Goal: Task Accomplishment & Management: Use online tool/utility

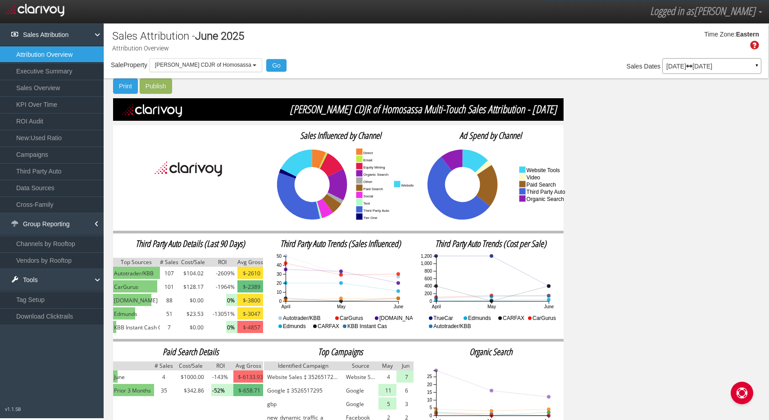
select select "object:1725"
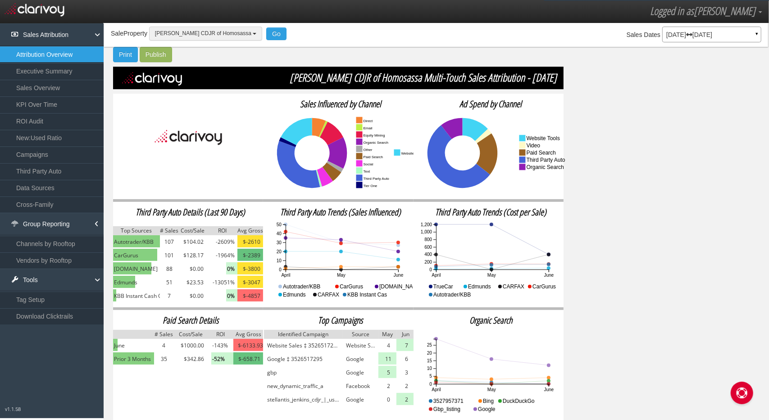
click at [210, 37] on button "Jenkins CDJR of Homosassa" at bounding box center [205, 34] width 113 height 14
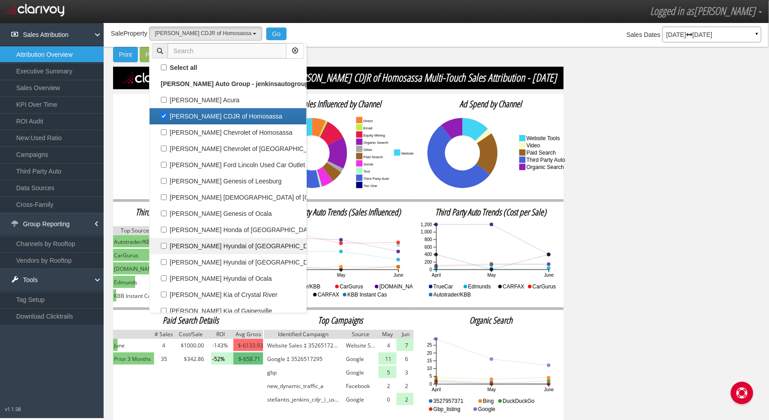
scroll to position [0, 0]
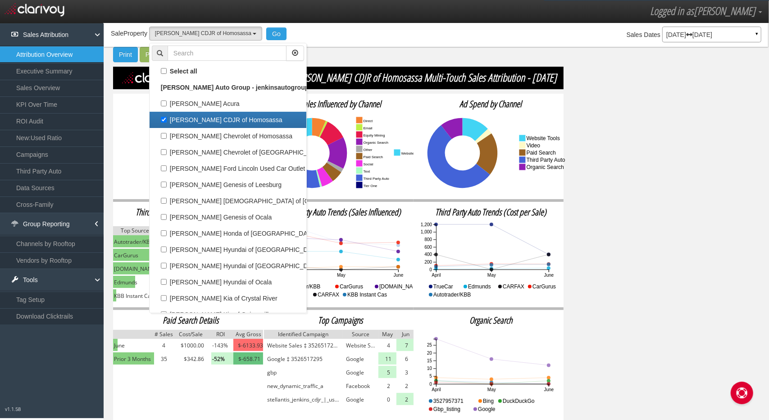
click at [204, 117] on label "Jenkins CDJR of Homosassa" at bounding box center [228, 120] width 152 height 12
click at [167, 117] on input "Jenkins CDJR of Homosassa" at bounding box center [164, 120] width 6 height 6
checkbox input "false"
select select
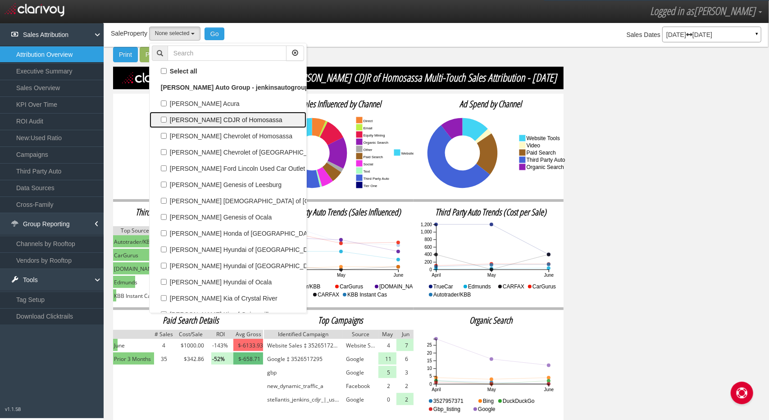
click at [204, 117] on label "Jenkins CDJR of Homosassa" at bounding box center [228, 120] width 152 height 12
click at [167, 117] on input "Jenkins CDJR of Homosassa" at bounding box center [164, 120] width 6 height 6
checkbox input "true"
select select "object:1725"
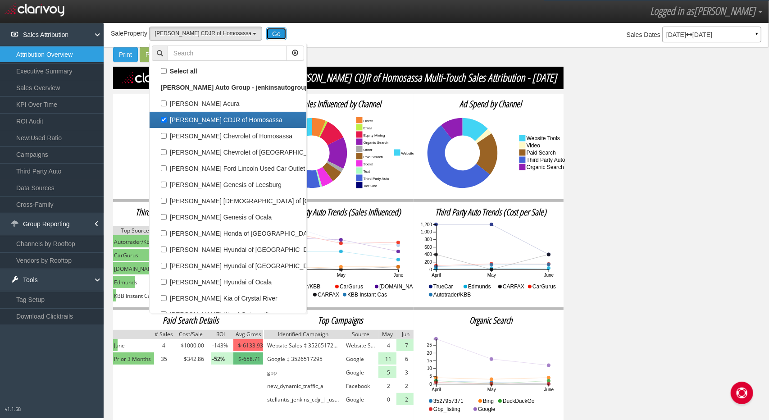
click at [266, 33] on button "Go" at bounding box center [276, 33] width 20 height 13
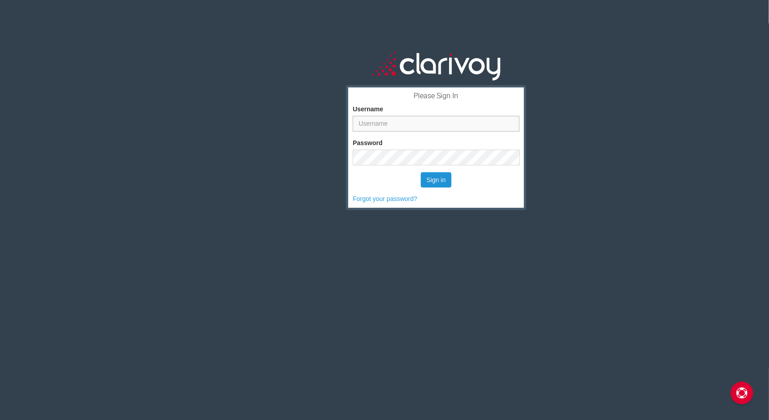
type input "[EMAIL_ADDRESS][DOMAIN_NAME]"
click at [435, 176] on button "Sign in" at bounding box center [436, 179] width 31 height 15
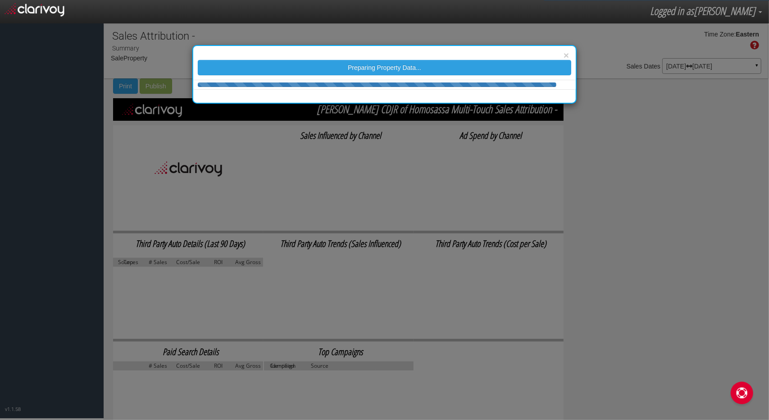
select select "object:30"
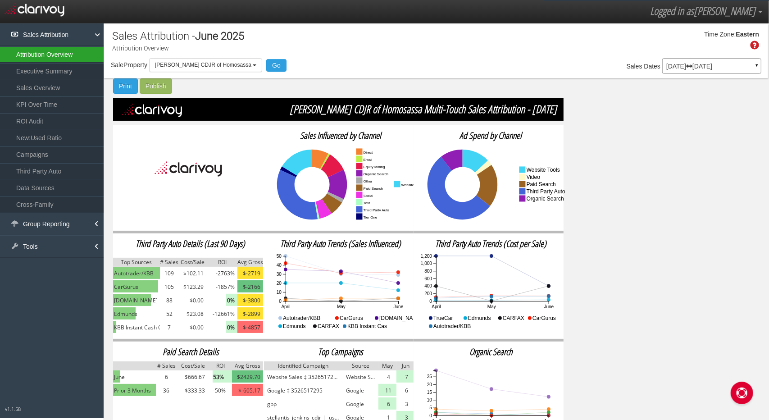
click at [71, 50] on link "Attribution Overview" at bounding box center [52, 54] width 104 height 16
click at [59, 59] on link "Attribution Overview" at bounding box center [52, 54] width 104 height 16
click at [121, 291] on span "CarGurus" at bounding box center [126, 286] width 24 height 9
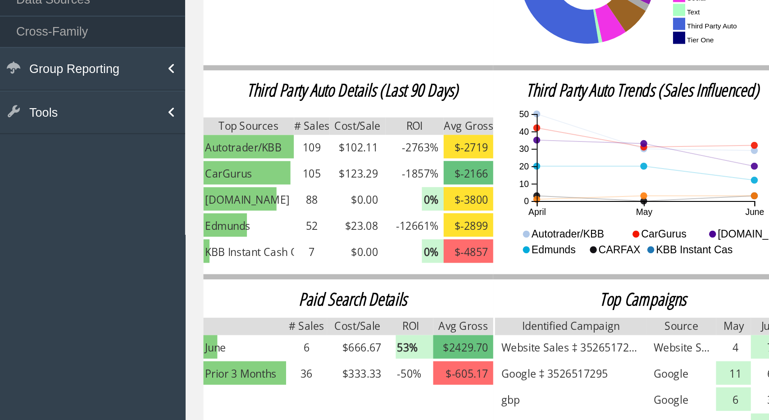
scroll to position [2, 0]
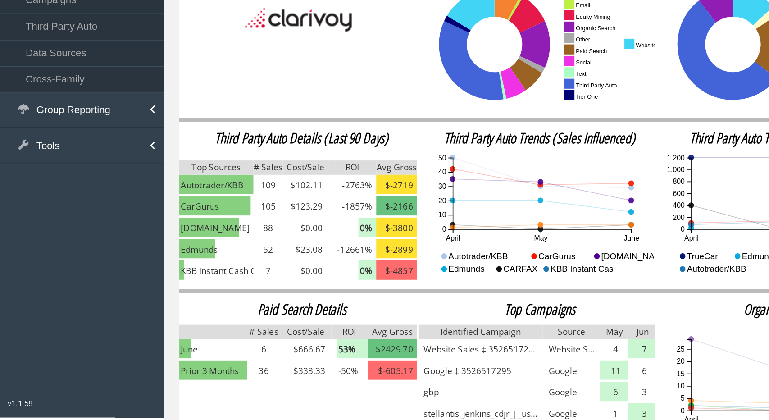
click at [361, 298] on icon "April May June 0 10 20 30 40 50" at bounding box center [342, 276] width 158 height 90
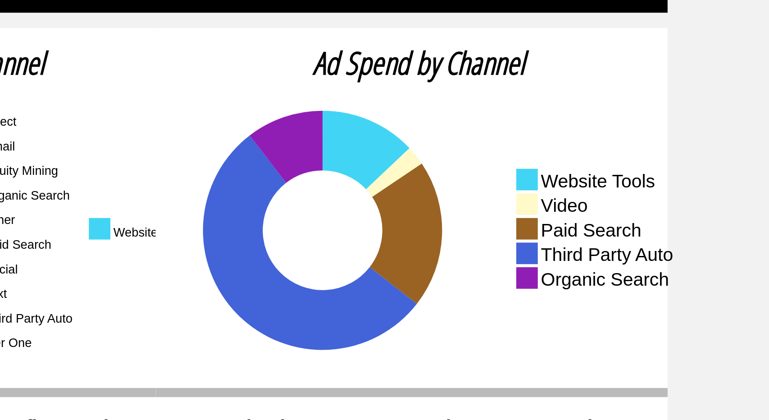
scroll to position [24, 0]
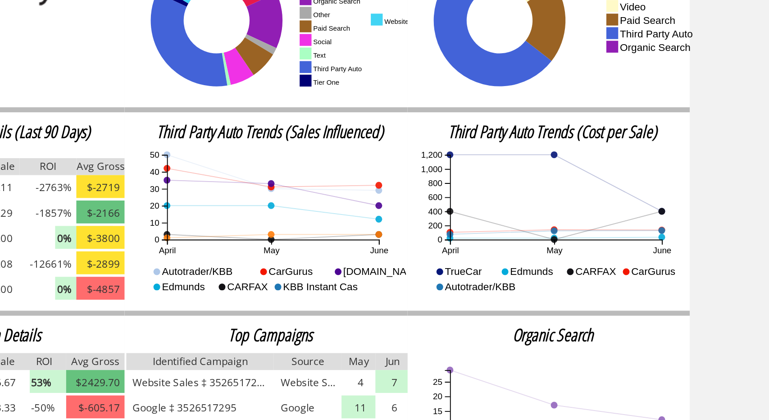
click at [442, 241] on icon "April May June 0 200 400 600 800 1,000 1,200" at bounding box center [492, 254] width 158 height 90
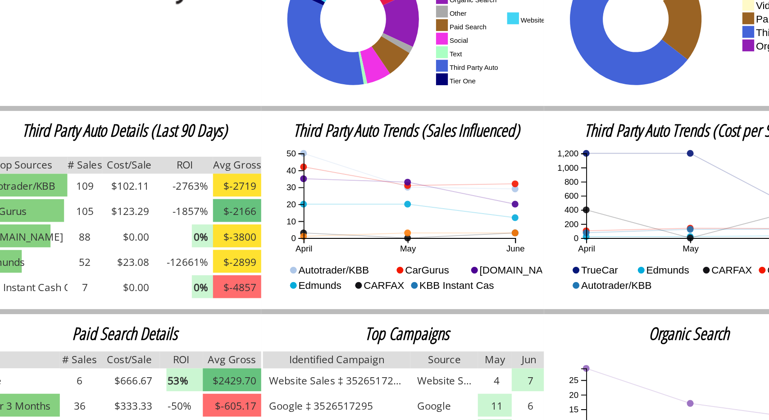
scroll to position [17, 0]
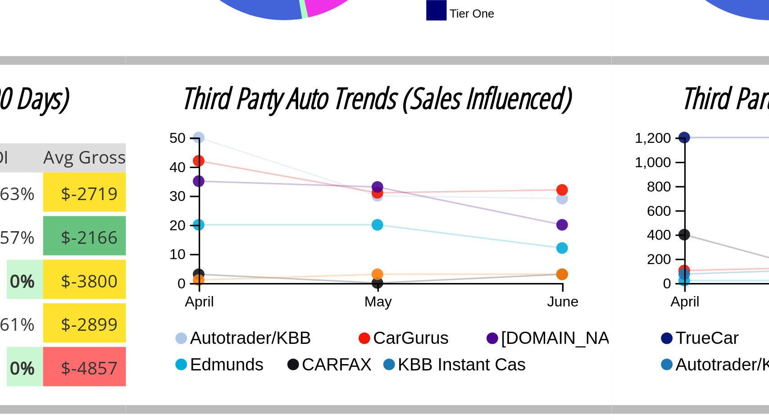
click at [372, 283] on icon "April May June 0 10 20 30 40 50" at bounding box center [342, 261] width 158 height 90
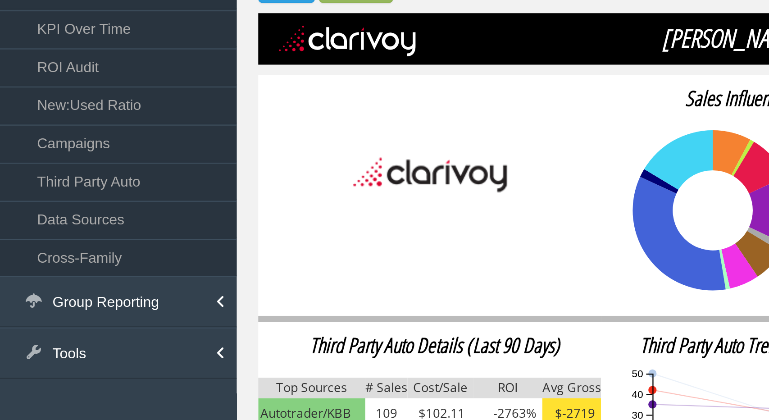
scroll to position [0, 0]
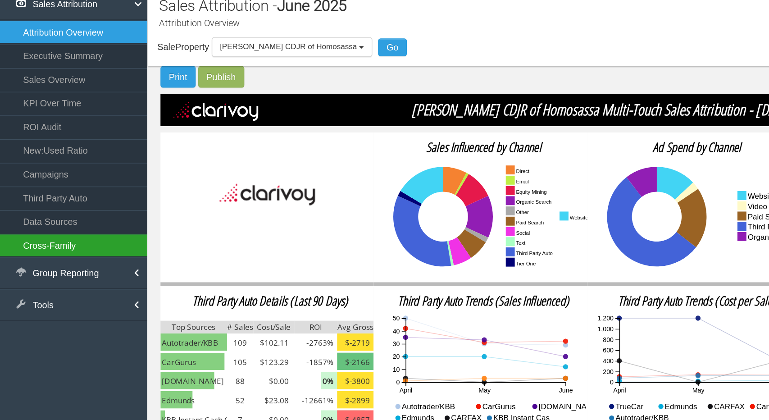
click at [46, 203] on link "Cross-Family" at bounding box center [52, 204] width 104 height 16
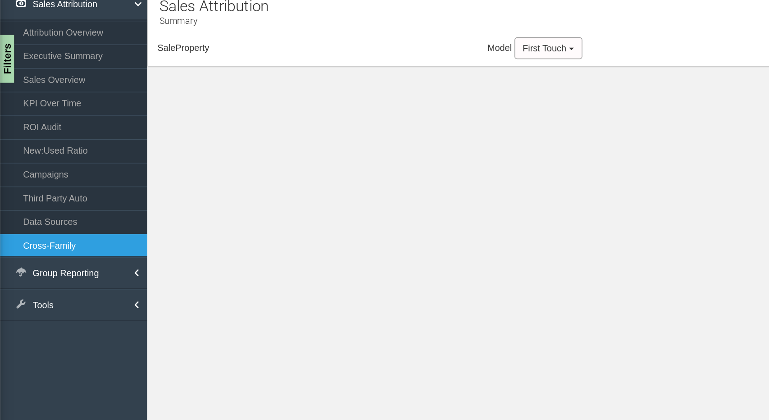
scroll to position [13, 0]
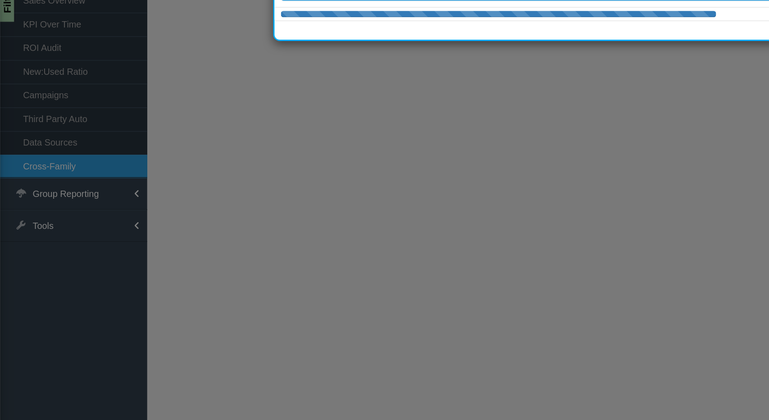
select select "object:252"
select select "25"
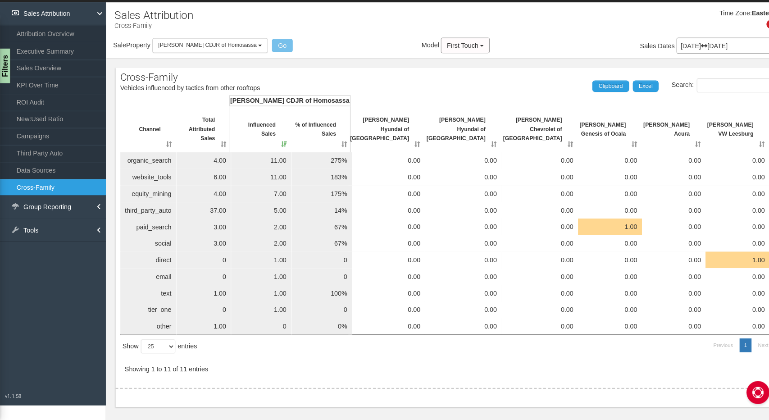
scroll to position [12, 0]
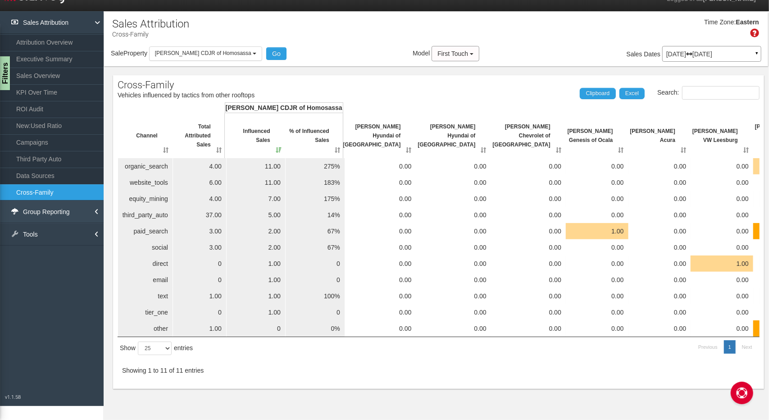
click at [64, 212] on link "Group Reporting" at bounding box center [52, 211] width 104 height 23
click at [52, 241] on link "Vendors by Rooftop" at bounding box center [52, 248] width 104 height 16
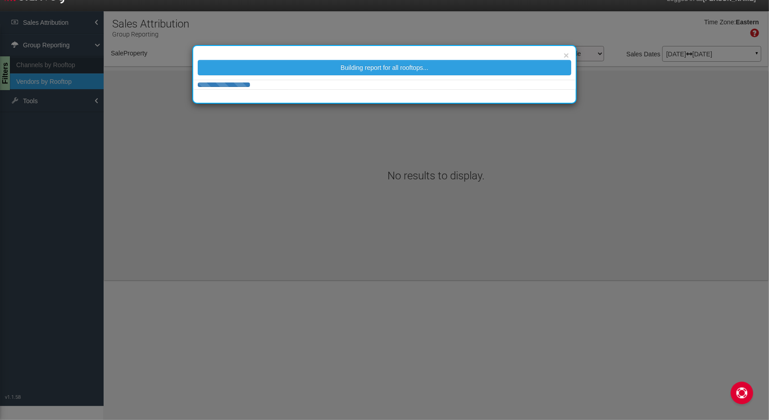
select select "object:306"
select select "25"
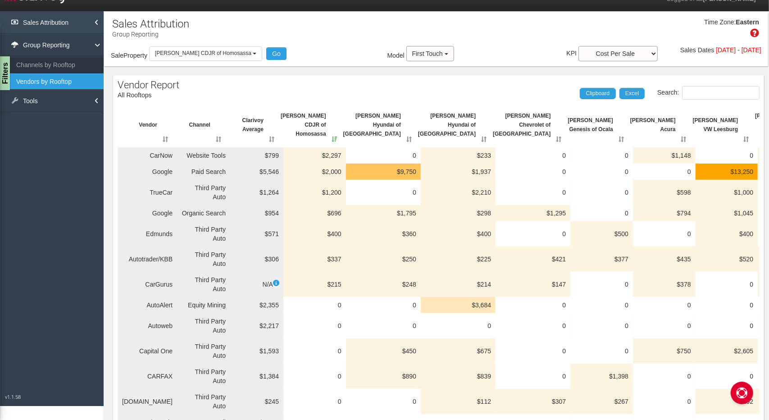
click at [70, 27] on link "Sales Attribution" at bounding box center [52, 22] width 104 height 23
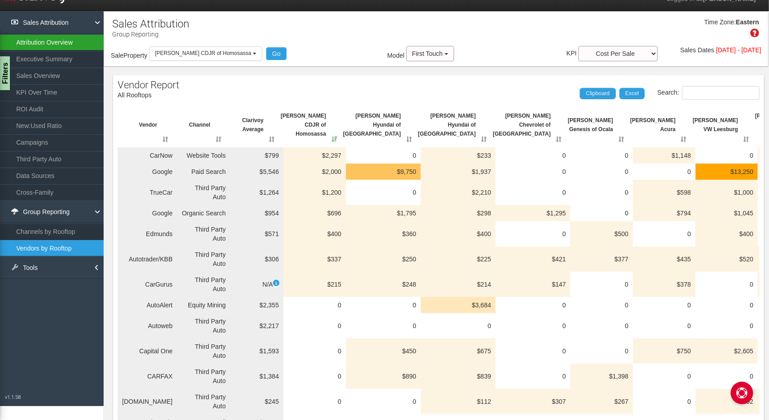
click at [66, 44] on link "Attribution Overview" at bounding box center [52, 42] width 104 height 16
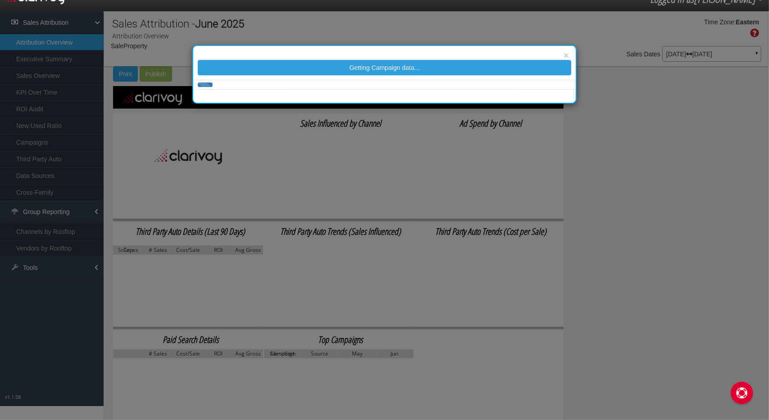
select select "object:356"
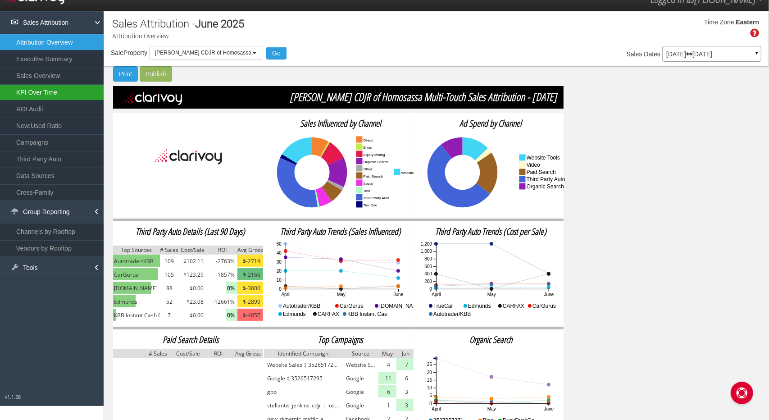
click at [53, 96] on link "KPI Over Time" at bounding box center [52, 92] width 104 height 16
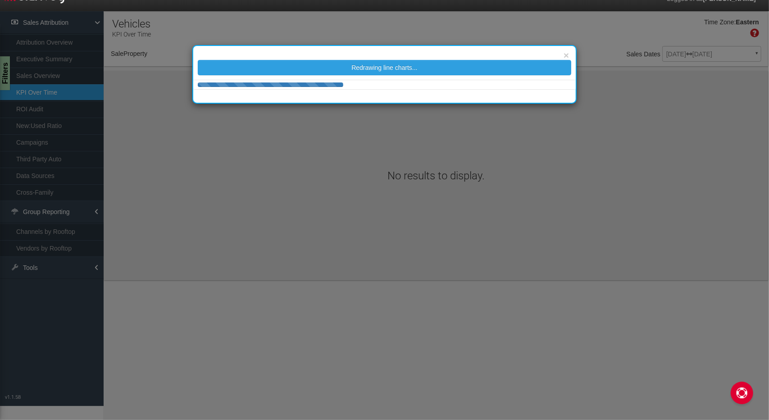
select select "object:419"
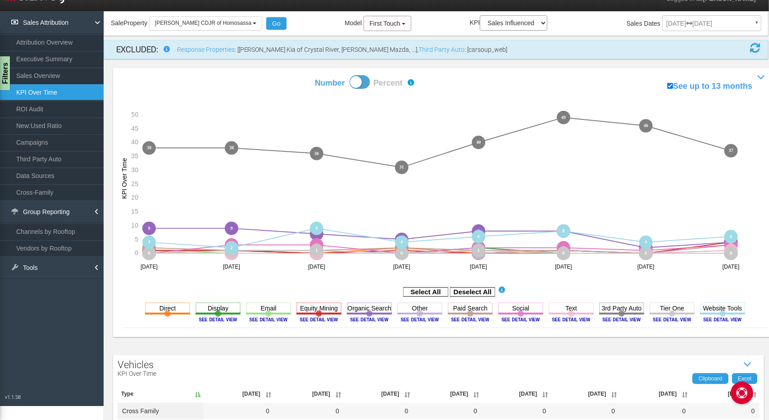
scroll to position [31, 0]
click at [626, 320] on image at bounding box center [621, 319] width 41 height 5
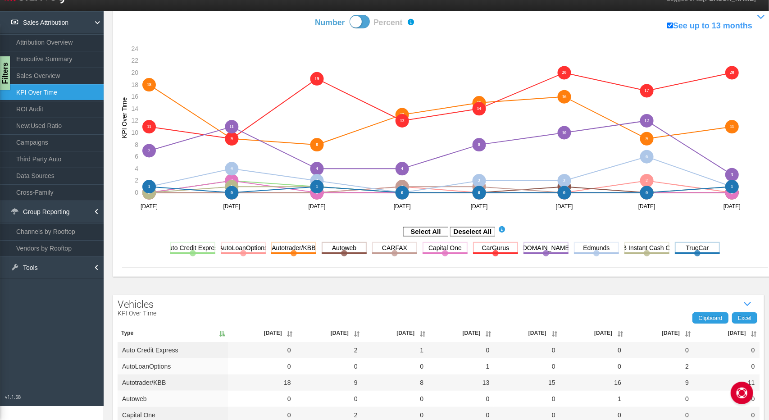
scroll to position [103, 0]
click at [680, 150] on icon "0 0 2 2 1 1 0 0 0 0 0 0 0 0 0 0 0 0 0 0 0 0 1 1 0 0 0 0 2 2 0 0 18 18 9 9 8 8 1…" at bounding box center [439, 123] width 634 height 181
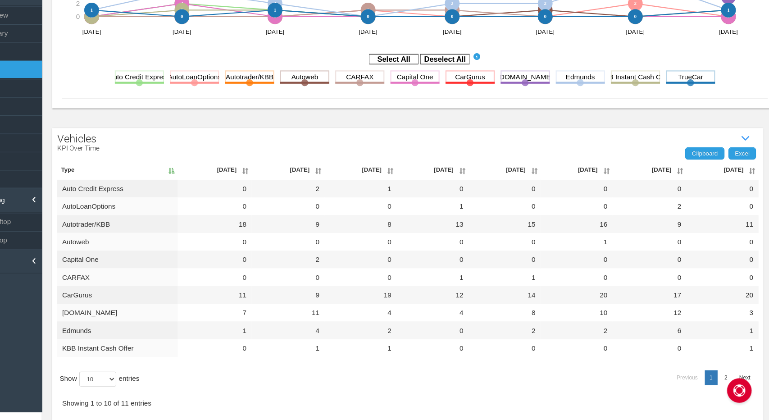
scroll to position [5, 0]
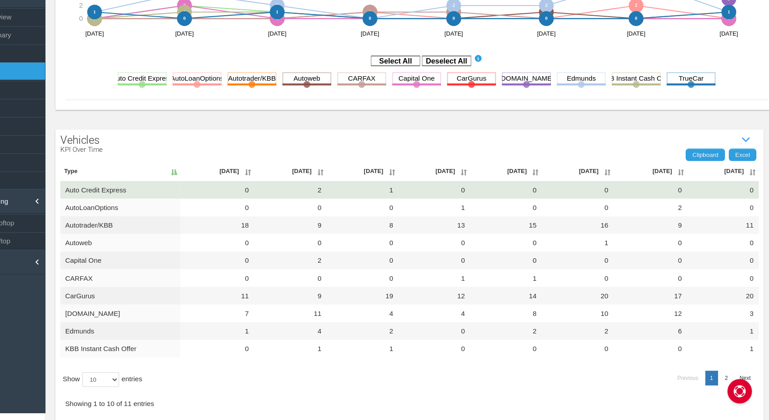
click at [158, 207] on td "Auto Credit Express" at bounding box center [173, 208] width 110 height 16
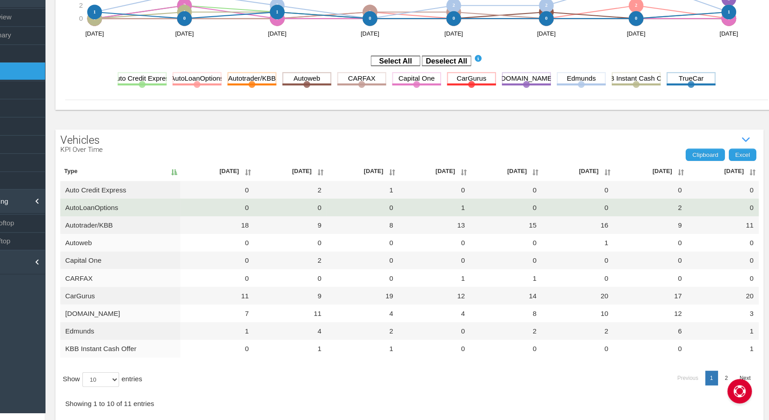
click at [177, 227] on td "AutoLoanOptions" at bounding box center [173, 224] width 110 height 16
click at [175, 213] on td "Auto Credit Express" at bounding box center [173, 208] width 110 height 16
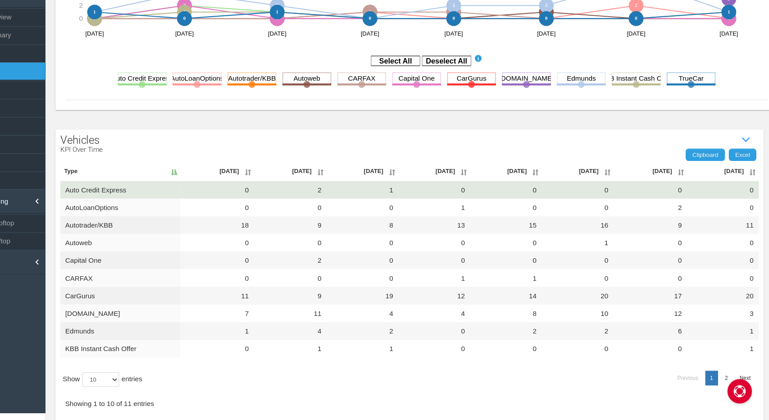
click at [178, 219] on td "AutoLoanOptions" at bounding box center [173, 224] width 110 height 16
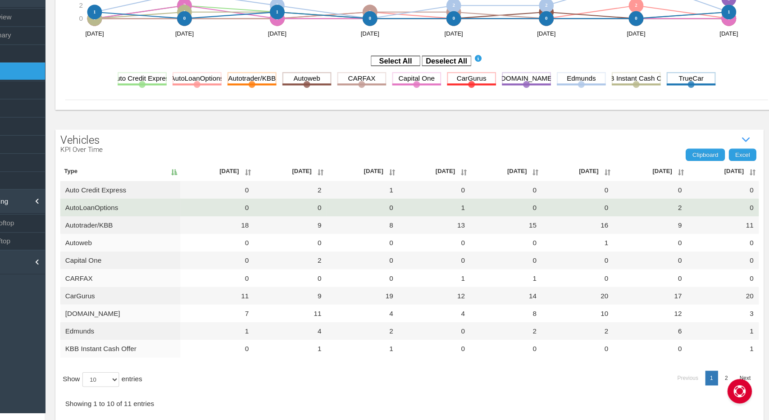
click at [184, 210] on td "Auto Credit Express" at bounding box center [173, 208] width 110 height 16
click at [173, 228] on td "AutoLoanOptions" at bounding box center [173, 224] width 110 height 16
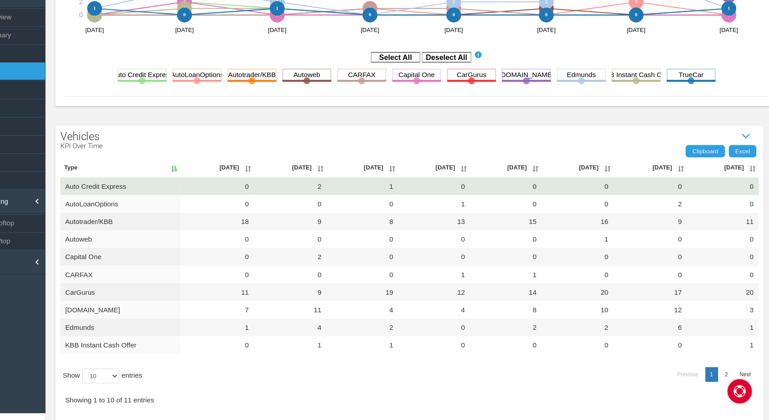
click at [176, 204] on td "Auto Credit Express" at bounding box center [173, 204] width 110 height 16
click at [168, 223] on td "AutoLoanOptions" at bounding box center [173, 221] width 110 height 16
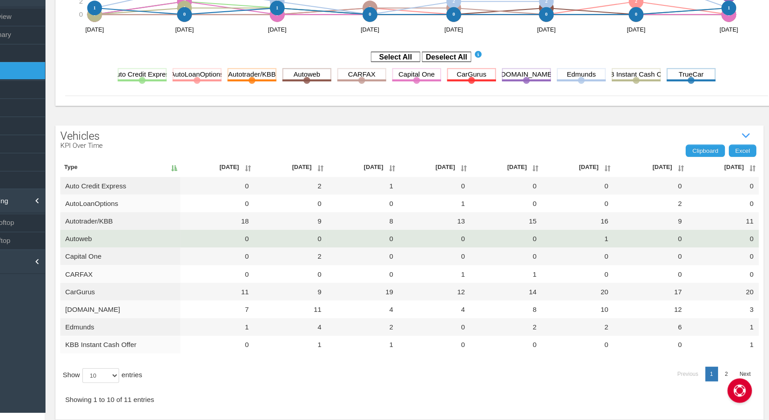
click at [275, 257] on td "0" at bounding box center [262, 253] width 68 height 16
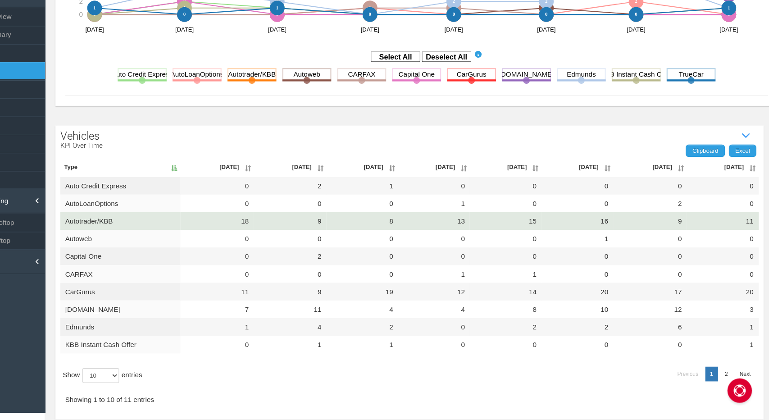
click at [279, 236] on td "18" at bounding box center [262, 237] width 68 height 16
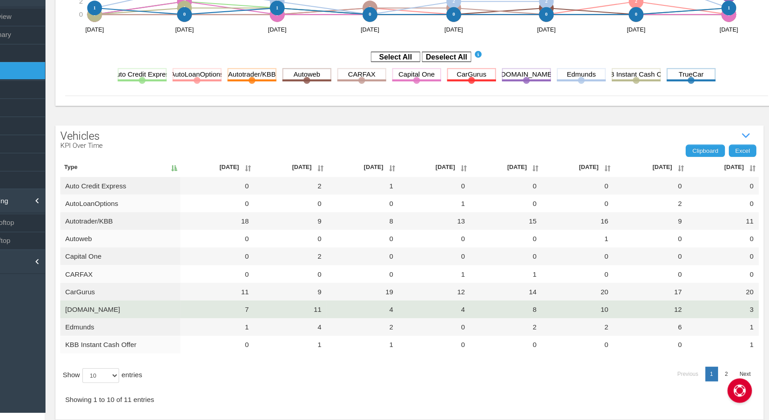
click at [201, 312] on td "[DOMAIN_NAME]" at bounding box center [173, 318] width 110 height 16
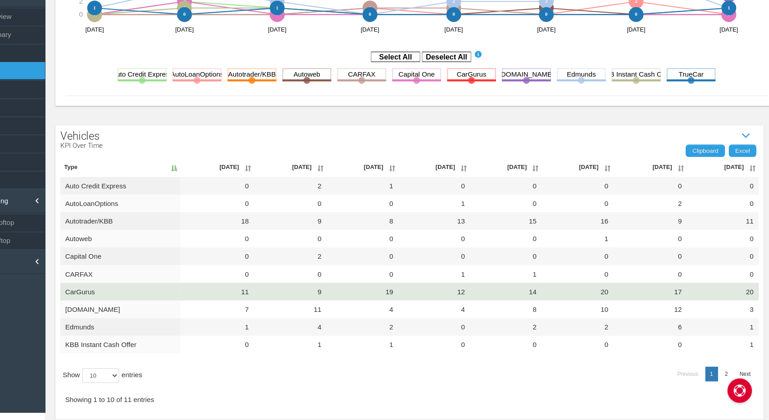
click at [201, 308] on td "CarGurus" at bounding box center [173, 302] width 110 height 16
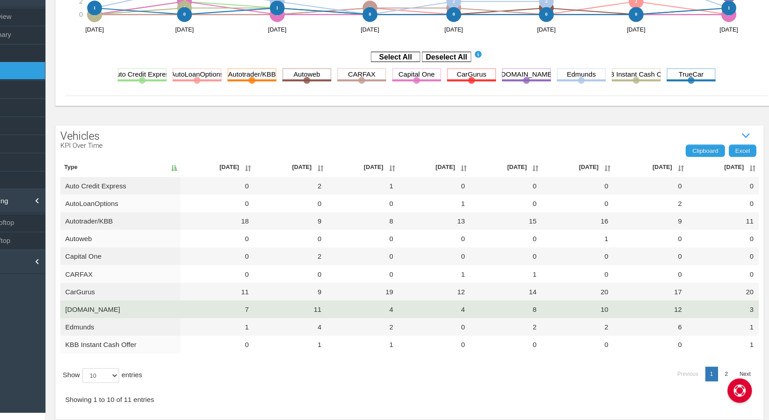
click at [416, 321] on td "4" at bounding box center [395, 318] width 66 height 16
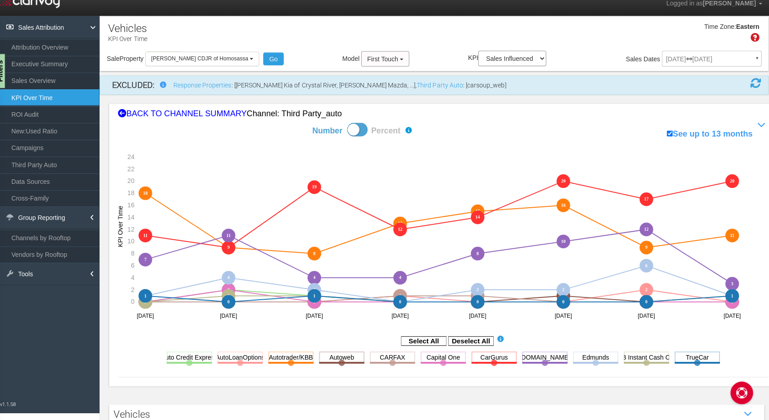
scroll to position [5, 0]
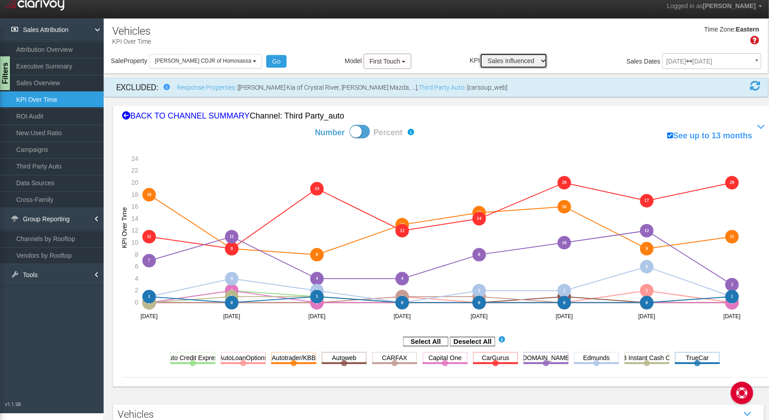
click at [507, 63] on select "Sales Influenced Ad Spend Cost Per Sale" at bounding box center [514, 60] width 68 height 15
click at [418, 50] on div "Time Zone: Eastern" at bounding box center [436, 38] width 664 height 29
click at [376, 63] on span "First Touch" at bounding box center [384, 61] width 31 height 7
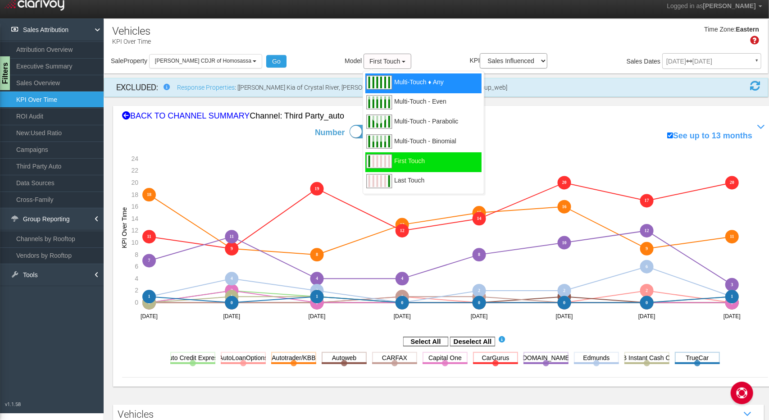
click at [417, 87] on span "Multi-Touch ♦ Any" at bounding box center [419, 87] width 50 height 11
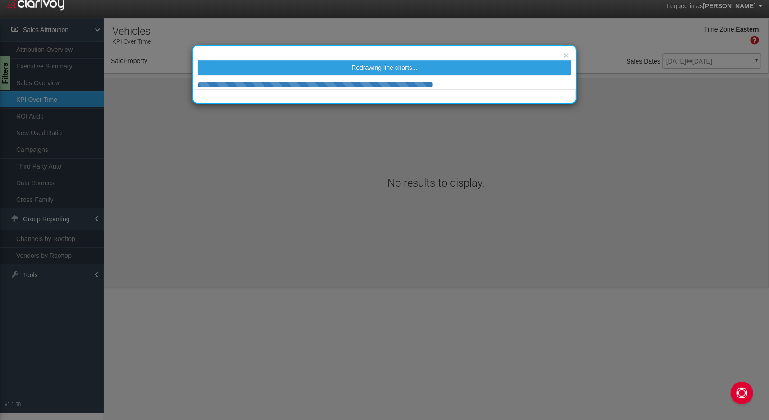
select select "object:604"
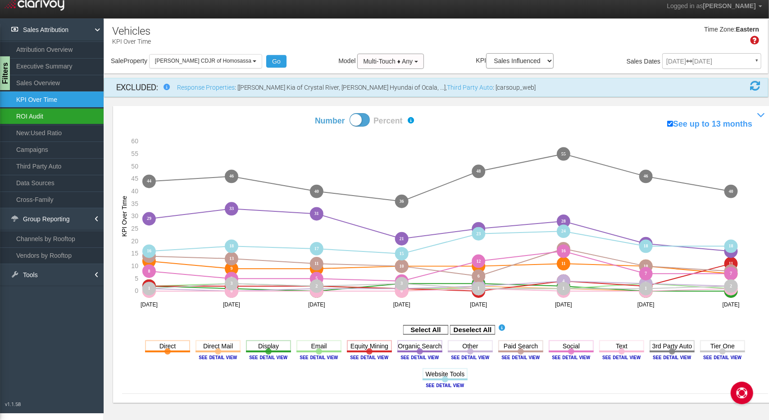
click at [68, 115] on link "ROI Audit" at bounding box center [52, 116] width 104 height 16
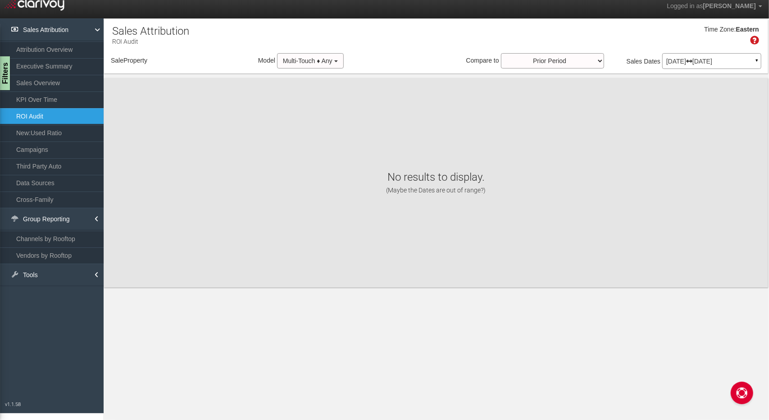
select select "object:764"
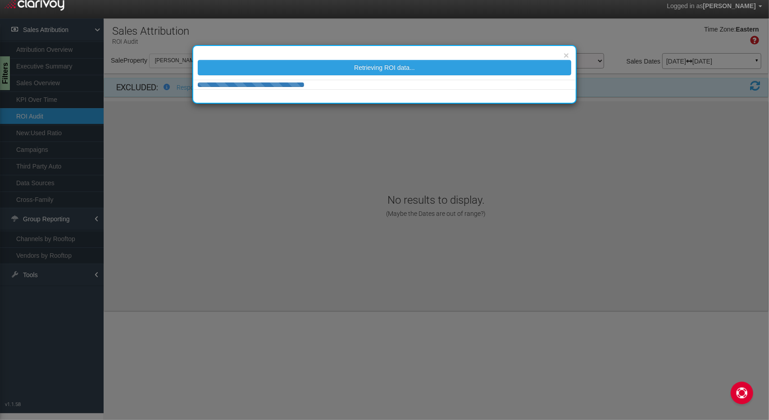
click at [323, 50] on div "× Retrieving ROI data..." at bounding box center [384, 74] width 385 height 59
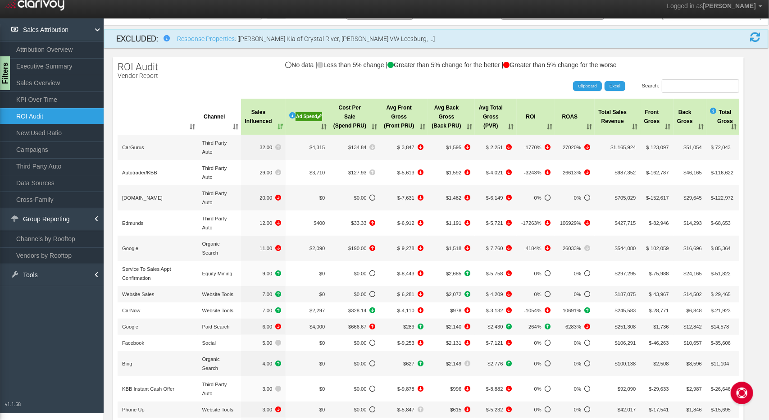
scroll to position [5, 0]
click at [68, 132] on link "New:Used Ratio" at bounding box center [52, 133] width 104 height 16
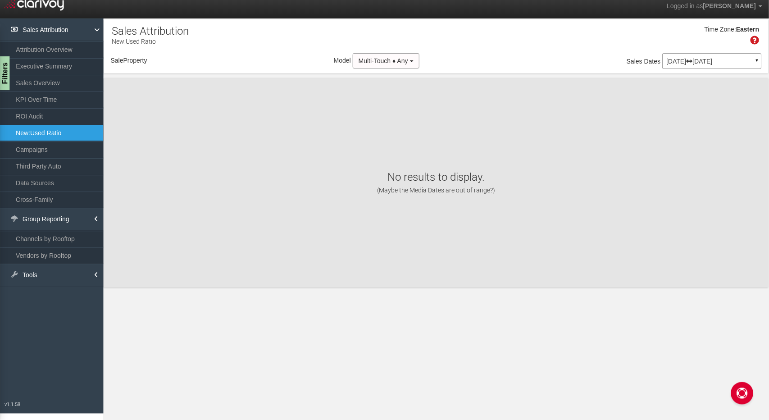
select select "object:819"
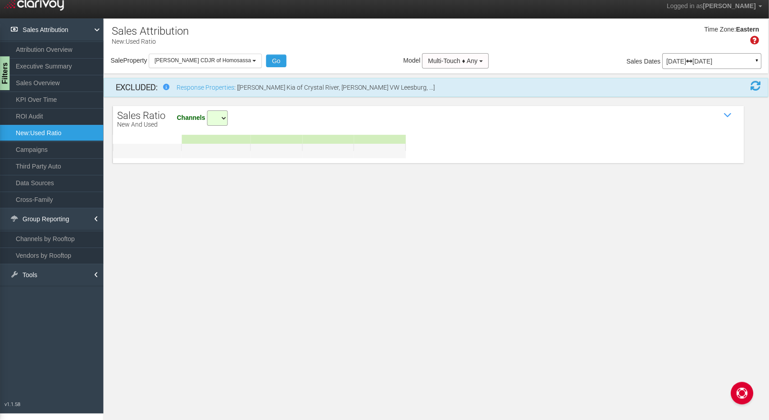
select select "all"
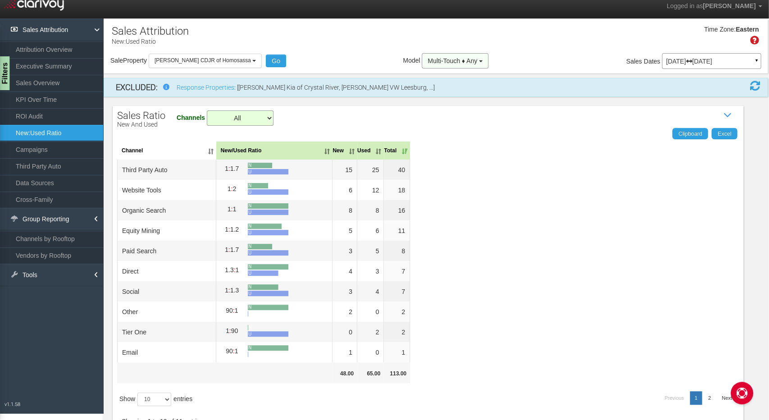
click at [442, 57] on span "Multi-Touch ♦ Any" at bounding box center [453, 60] width 50 height 7
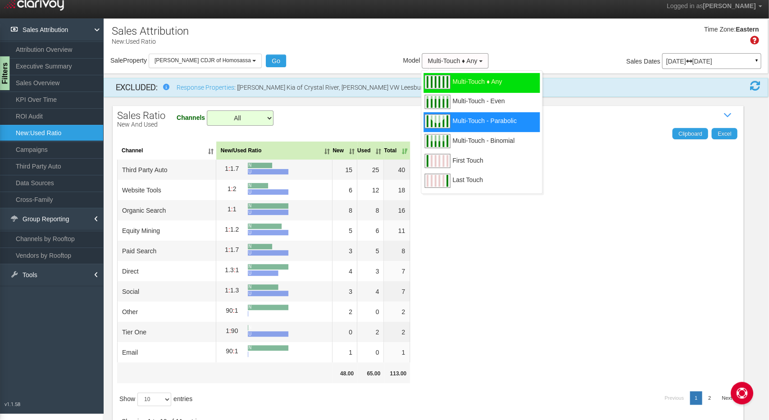
click at [462, 114] on div "Multi-Touch - Parabolic" at bounding box center [482, 122] width 116 height 20
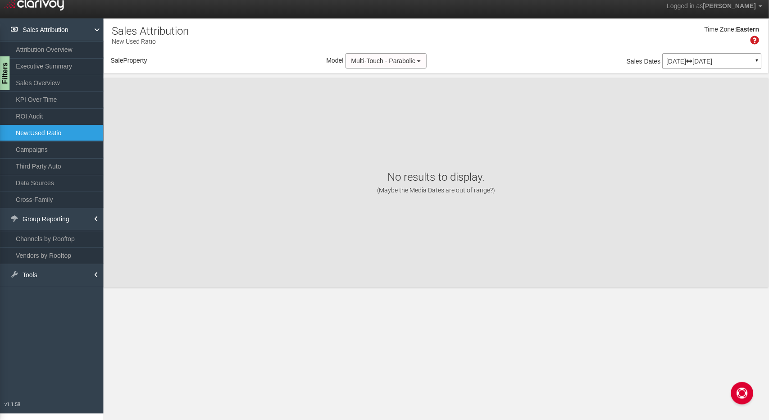
select select "object:874"
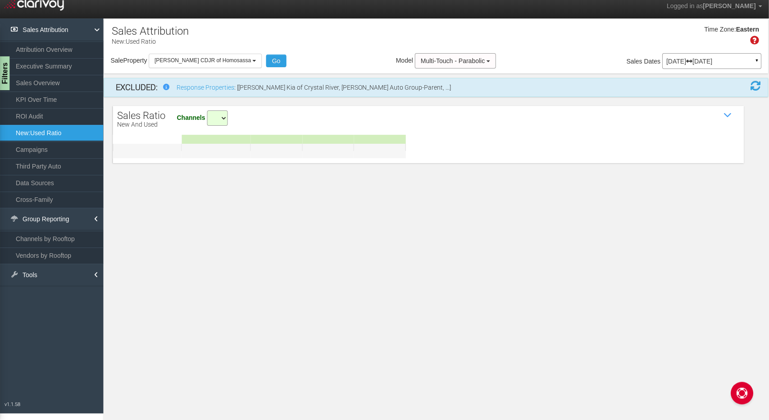
select select "all"
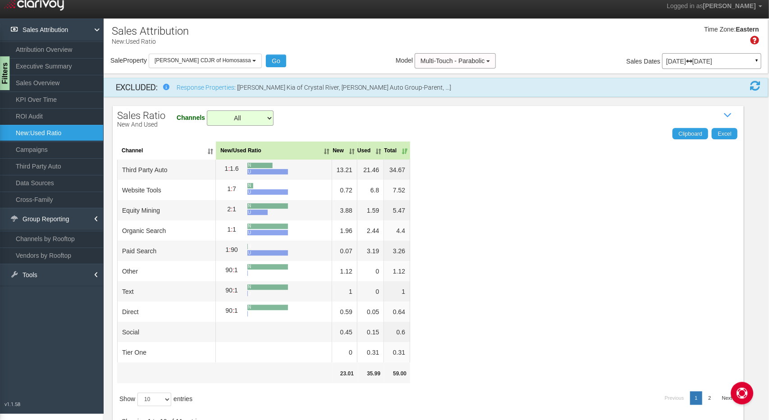
scroll to position [18, 0]
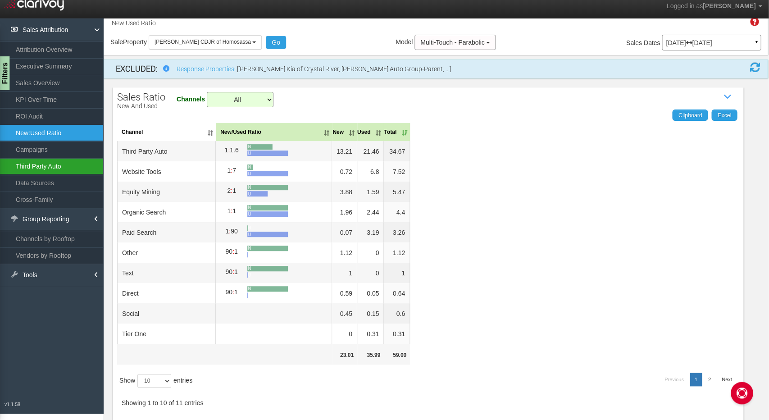
click at [59, 158] on link "Third Party Auto" at bounding box center [52, 166] width 104 height 16
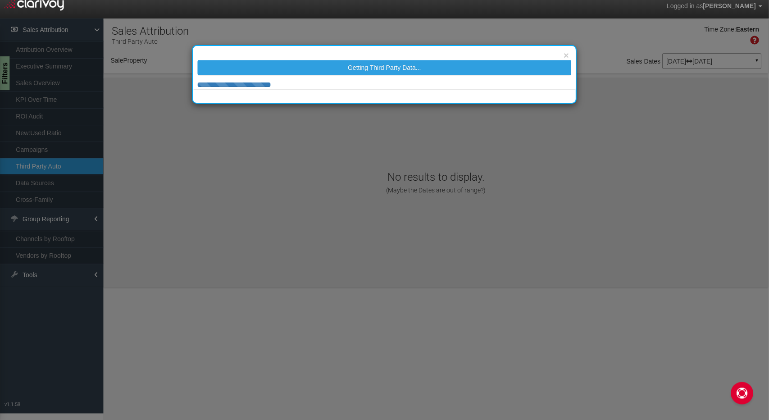
click at [72, 152] on div "× Getting Third Party Data..." at bounding box center [384, 210] width 769 height 420
select select "object:929"
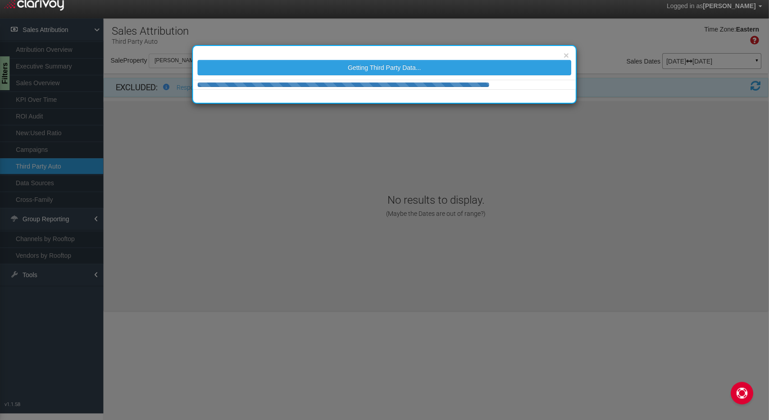
click at [56, 153] on div "× Getting Third Party Data..." at bounding box center [384, 210] width 769 height 420
click at [57, 146] on div "× Getting Third Party Data..." at bounding box center [384, 210] width 769 height 420
click at [54, 147] on div "× Getting Third Party Data..." at bounding box center [384, 210] width 769 height 420
click at [47, 155] on div "× Getting Third Party Data..." at bounding box center [384, 210] width 769 height 420
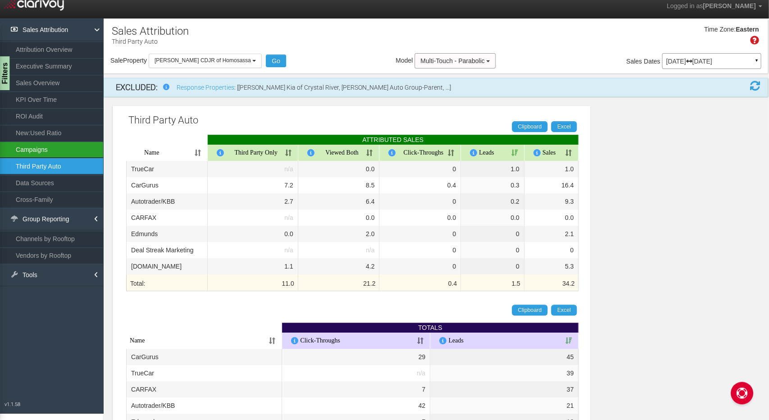
click at [61, 142] on link "Campaigns" at bounding box center [52, 149] width 104 height 16
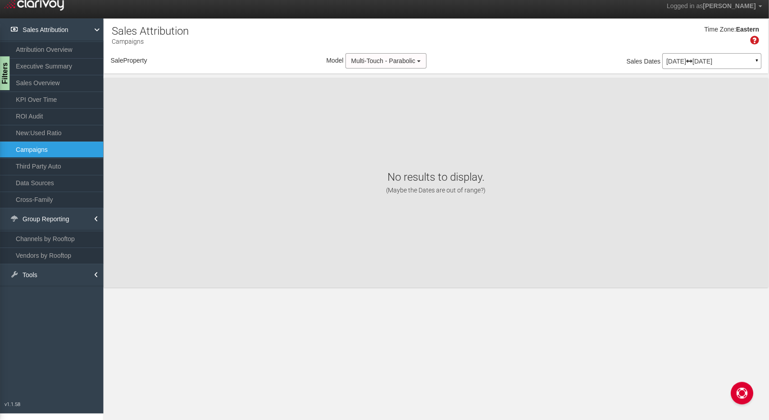
select select "object:985"
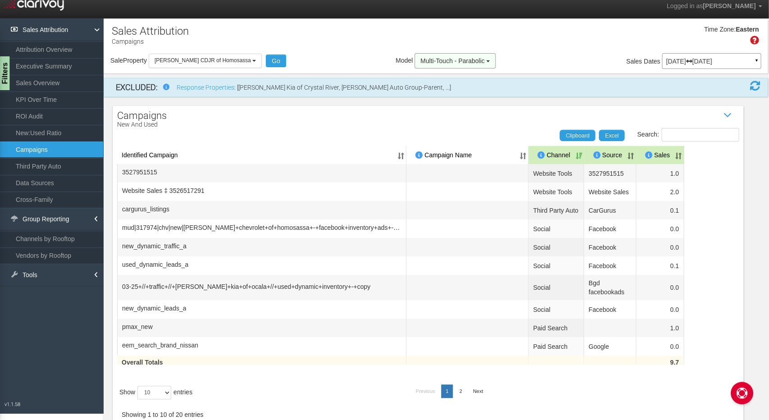
click at [456, 63] on span "Multi-Touch - Parabolic" at bounding box center [453, 60] width 64 height 7
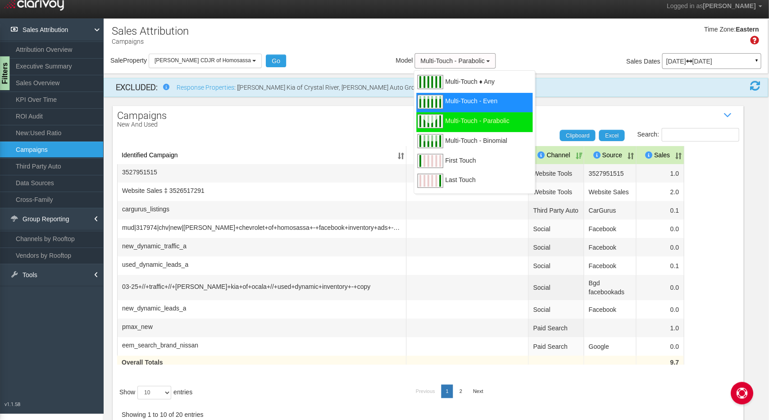
click at [445, 104] on span "Multi-Touch - Even" at bounding box center [471, 106] width 52 height 11
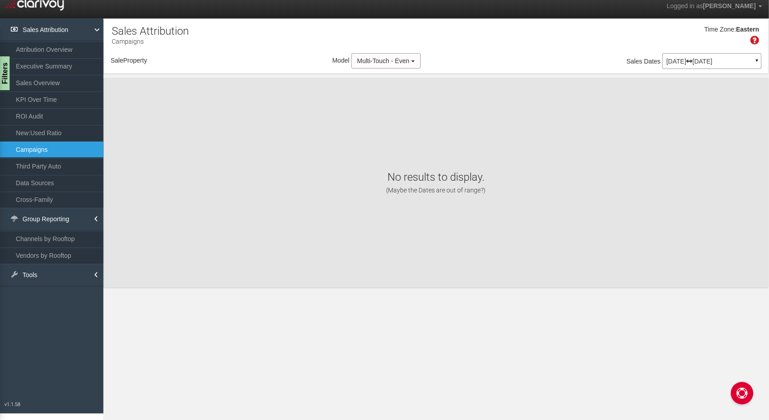
select select "object:1041"
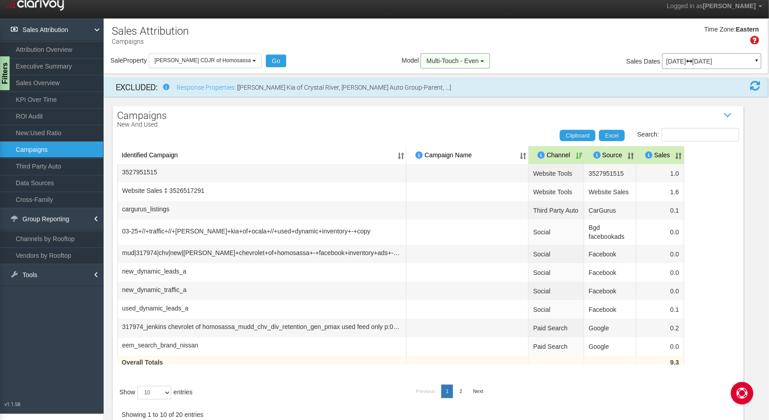
click at [480, 60] on span "button" at bounding box center [482, 61] width 4 height 2
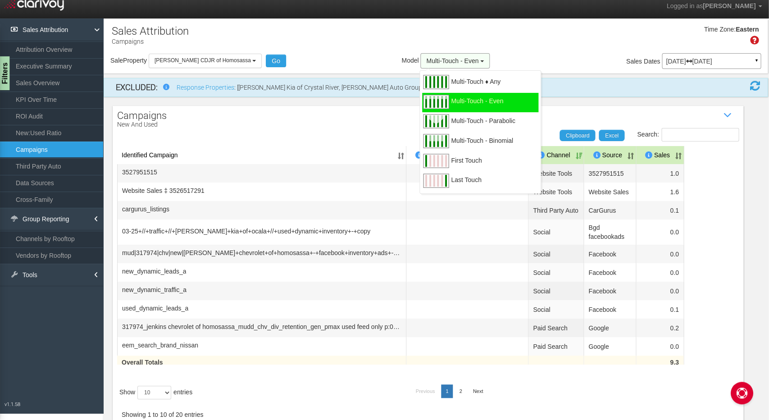
click at [459, 62] on span "Multi-Touch - Even" at bounding box center [452, 60] width 52 height 7
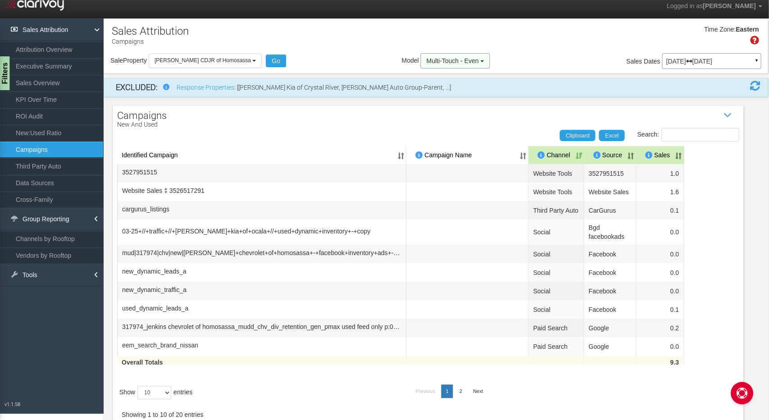
click at [480, 60] on span "button" at bounding box center [482, 61] width 4 height 2
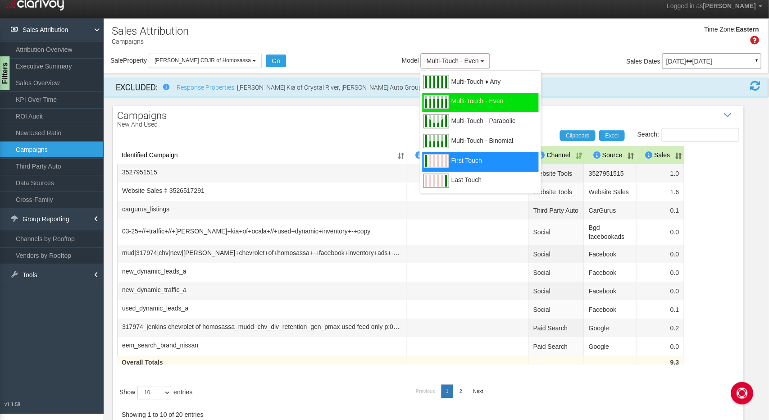
click at [451, 167] on span "First Touch" at bounding box center [466, 165] width 31 height 11
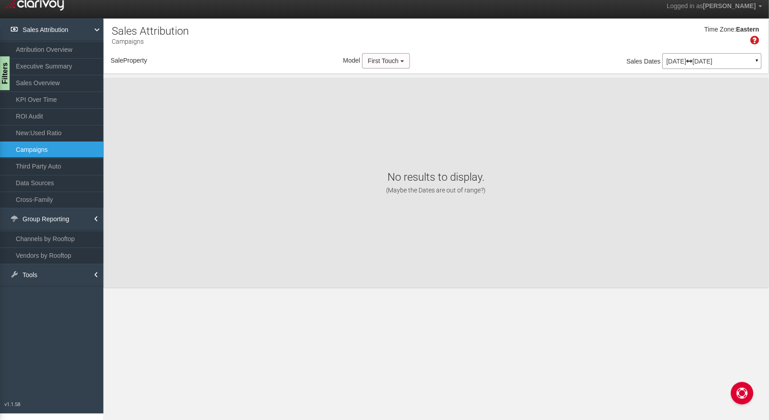
select select "object:1097"
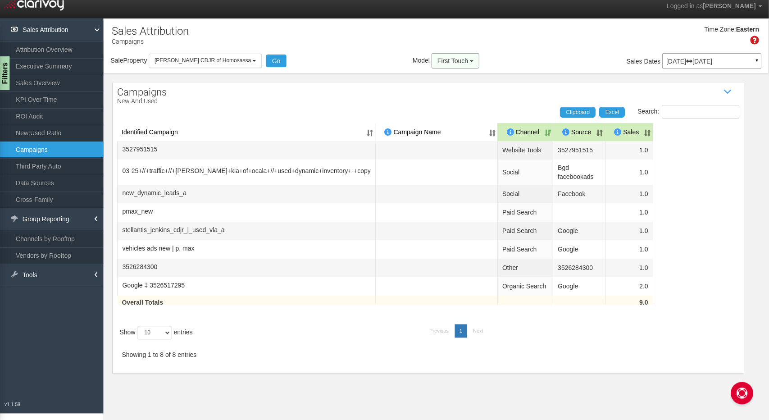
click at [470, 60] on span "button" at bounding box center [472, 61] width 4 height 2
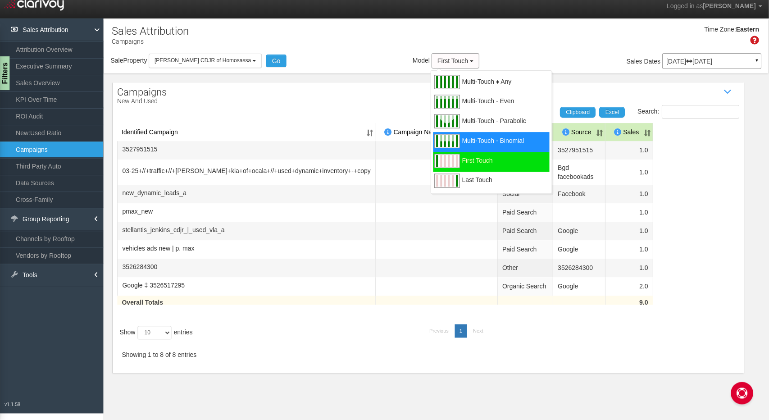
click at [448, 138] on div "Multi-Touch - Binomial" at bounding box center [491, 142] width 116 height 20
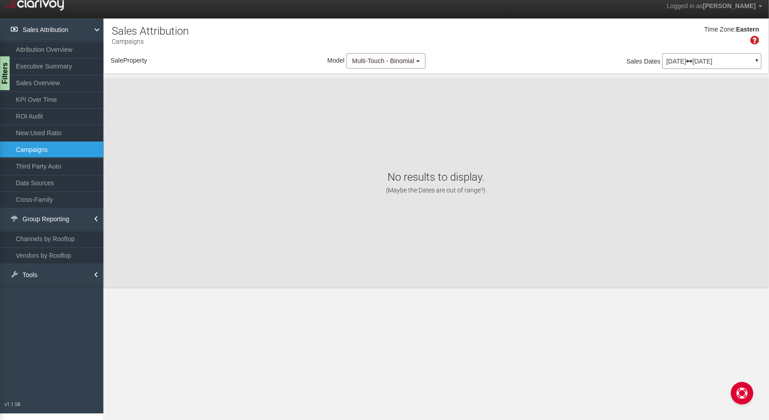
select select "object:1153"
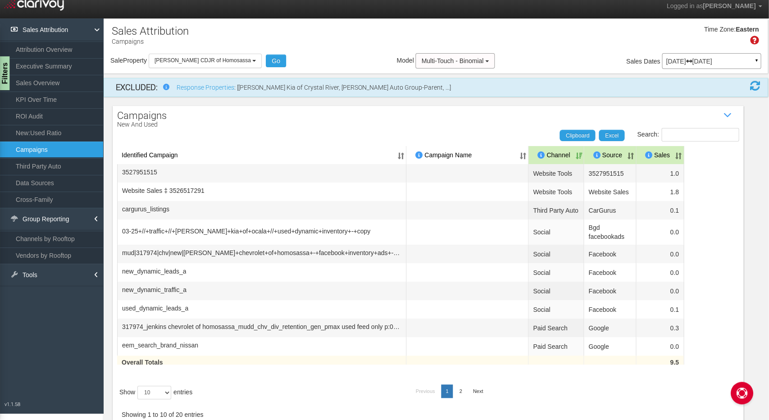
scroll to position [26, 0]
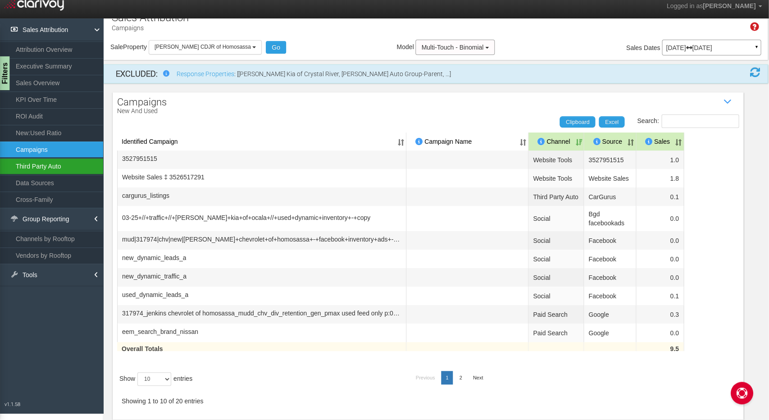
click at [60, 166] on link "Third Party Auto" at bounding box center [52, 166] width 104 height 16
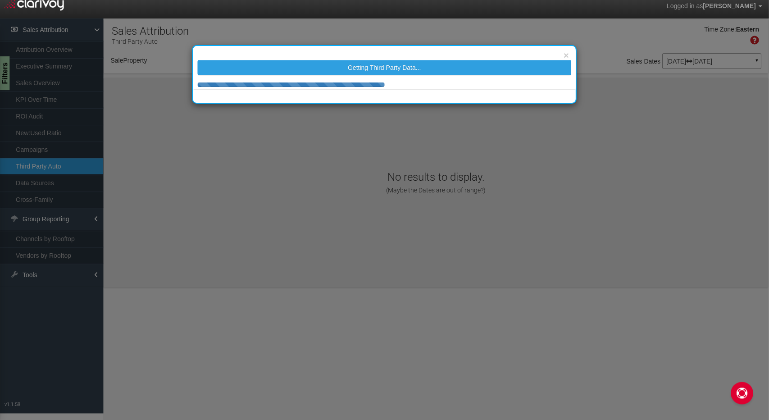
select select "object:1208"
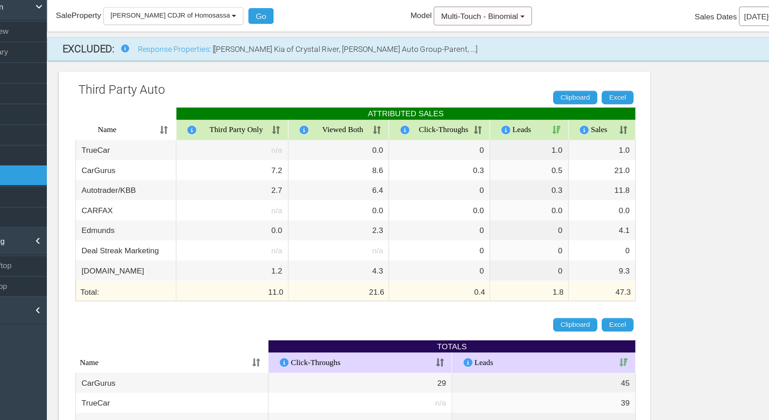
scroll to position [20, 0]
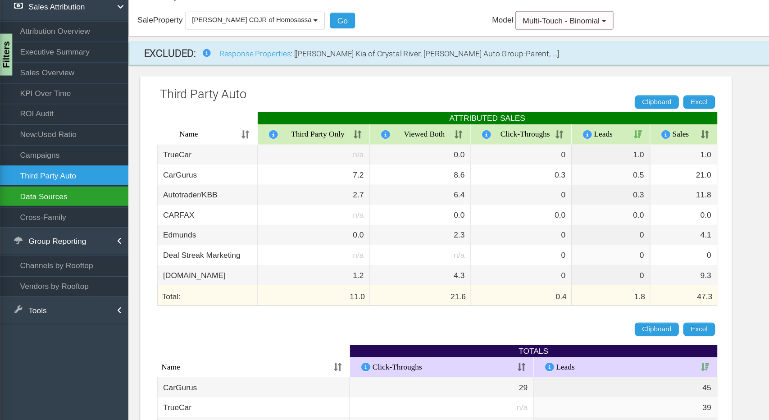
click at [61, 190] on link "Data Sources" at bounding box center [52, 187] width 104 height 16
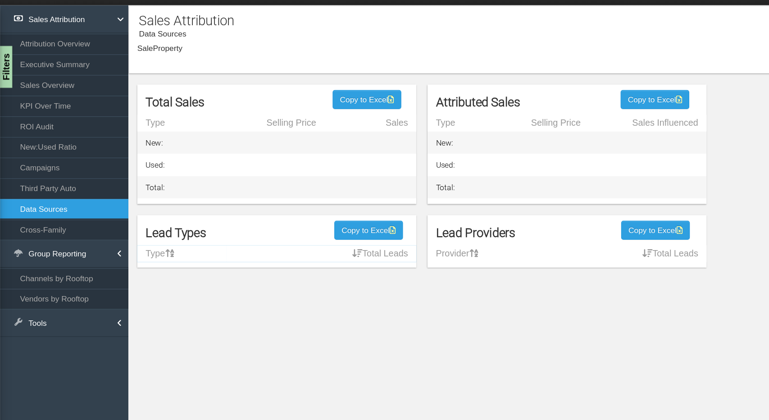
select select "object:1266"
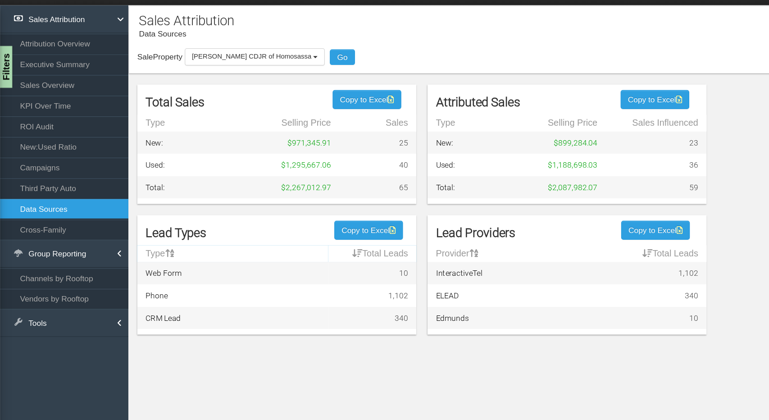
click at [301, 317] on section "Sales Attribution Data Sources Filters Third Party Auto INCLUDE EXCLUDE Autotra…" at bounding box center [435, 233] width 665 height 420
click at [56, 203] on link "Cross-Family" at bounding box center [52, 204] width 104 height 16
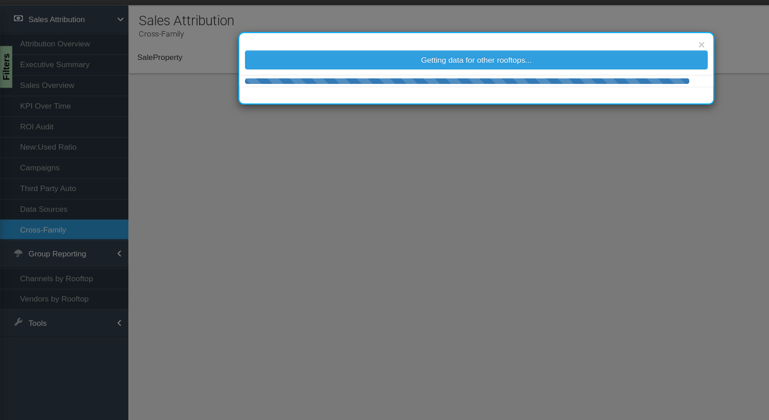
select select "object:1333"
select select "25"
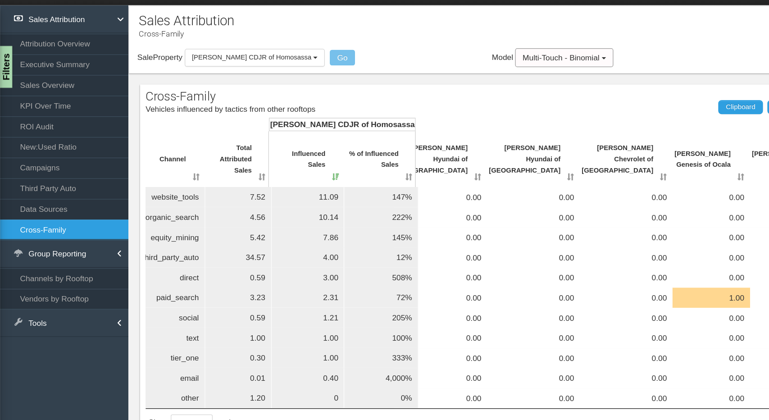
scroll to position [0, 19]
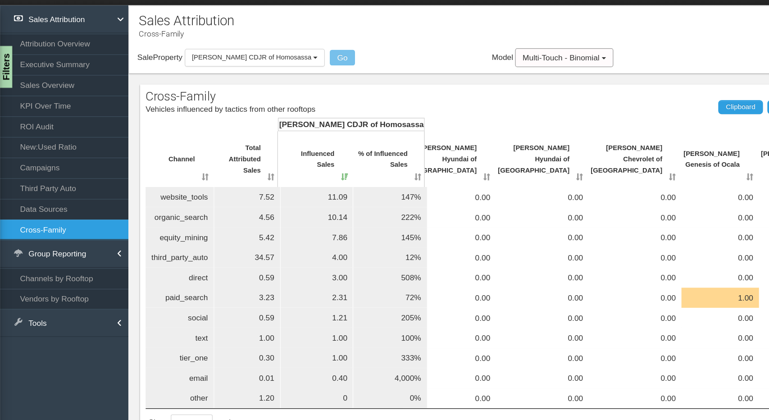
click at [461, 85] on div "Cross-Family Vehicles influenced by tactics from other rooftops Search: Clipboa…" at bounding box center [436, 248] width 664 height 341
click at [464, 65] on span "Multi-Touch - Binomial" at bounding box center [452, 65] width 62 height 7
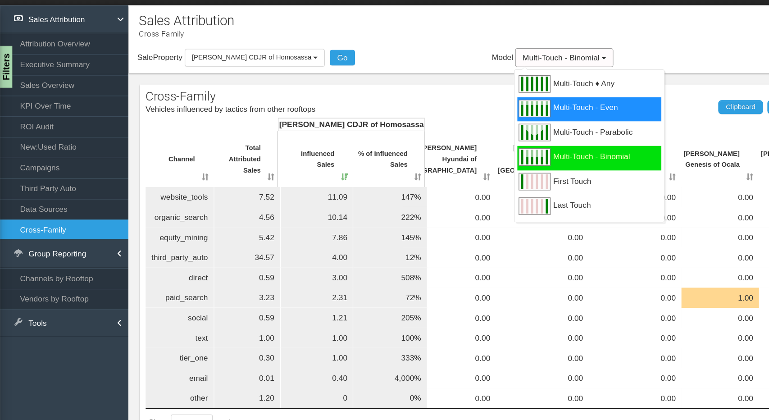
click at [479, 111] on span "Multi-Touch - Even" at bounding box center [472, 111] width 52 height 11
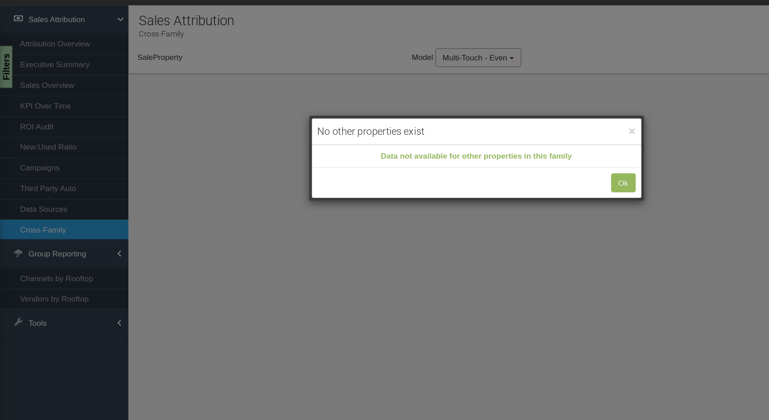
select select "object:1388"
click at [498, 172] on button "Ok" at bounding box center [503, 166] width 20 height 15
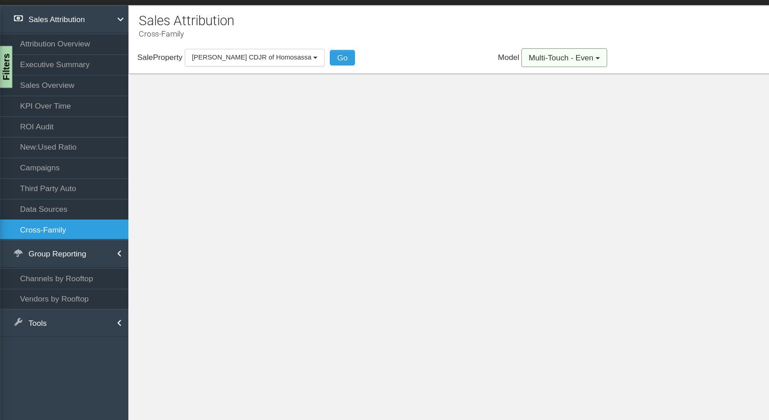
click at [468, 72] on button "Multi-Touch - Even" at bounding box center [455, 65] width 69 height 15
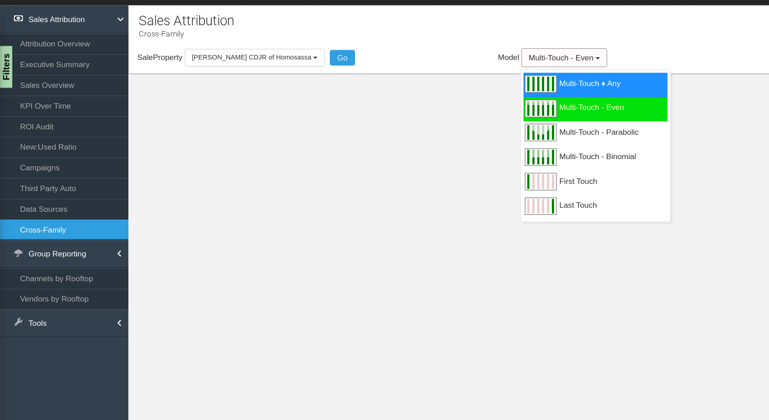
click at [467, 89] on span "Multi-Touch ♦ Any" at bounding box center [476, 91] width 50 height 11
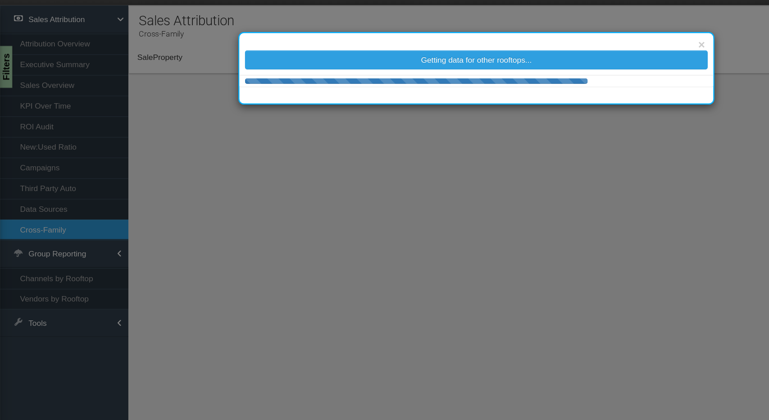
select select "object:1443"
select select "25"
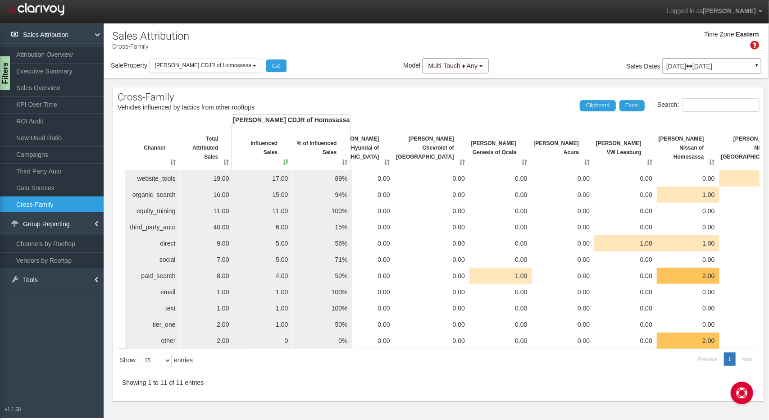
scroll to position [0, 0]
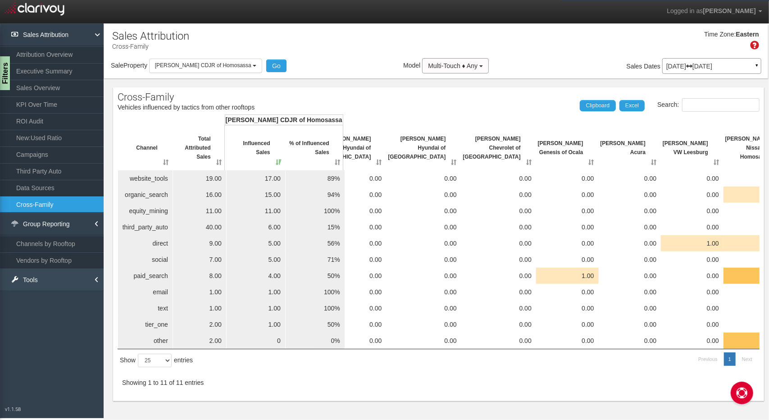
click at [79, 278] on link "Tools" at bounding box center [52, 279] width 104 height 23
click at [76, 35] on link "Sales Attribution" at bounding box center [52, 34] width 104 height 23
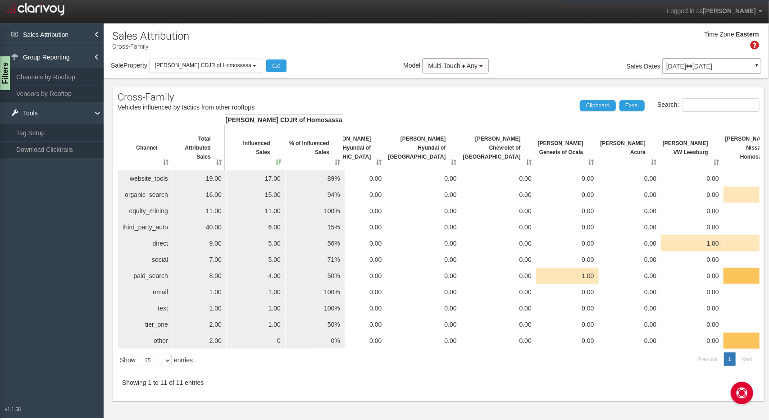
click at [95, 35] on li "Sales Attribution Attribution Overview Executive Summary Sales Overview KPI Ove…" at bounding box center [52, 34] width 104 height 23
click at [93, 32] on link "Sales Attribution" at bounding box center [52, 34] width 104 height 23
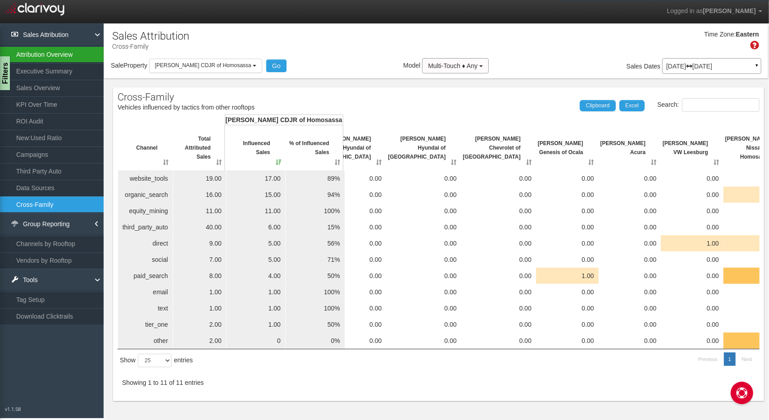
click at [73, 59] on link "Attribution Overview" at bounding box center [52, 54] width 104 height 16
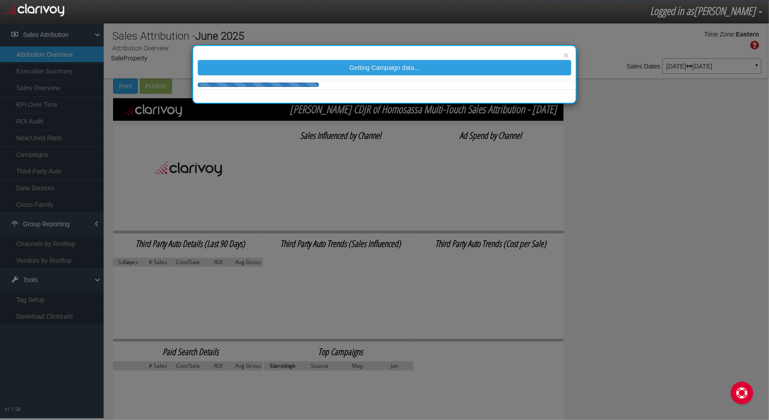
select select "object:1493"
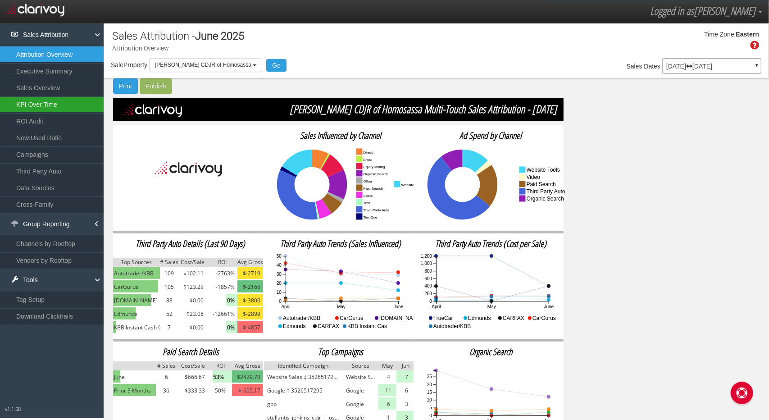
click at [59, 99] on link "KPI Over Time" at bounding box center [52, 104] width 104 height 16
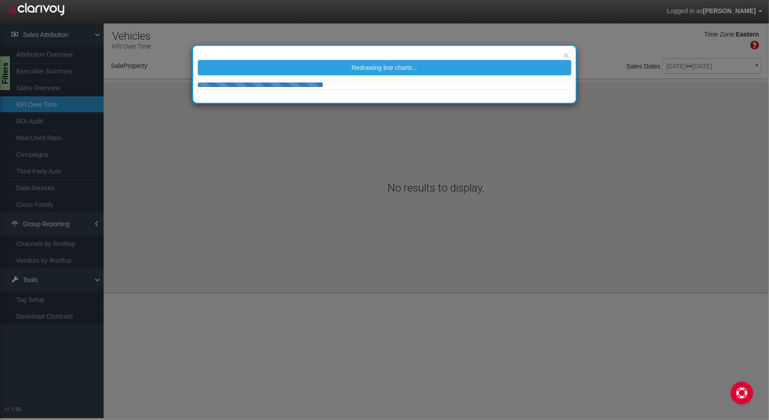
select select "object:1556"
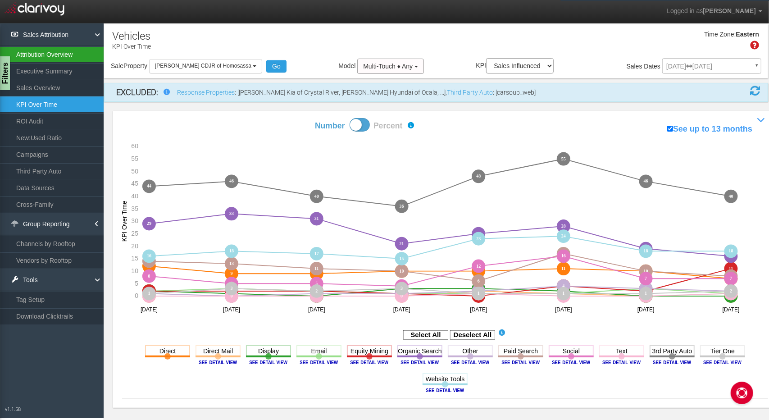
click at [62, 59] on link "Attribution Overview" at bounding box center [52, 54] width 104 height 16
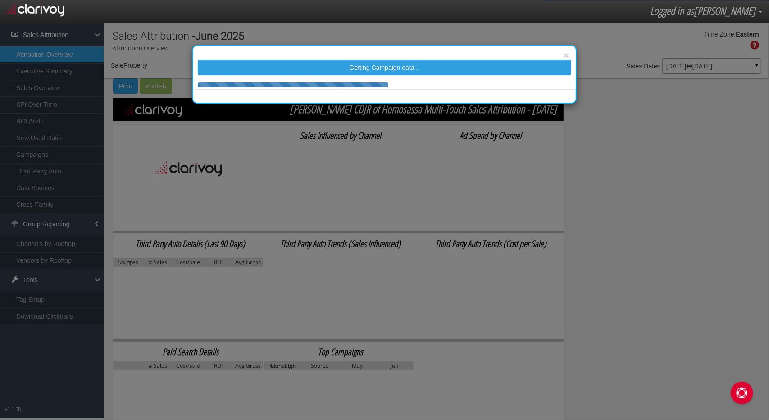
select select "object:1708"
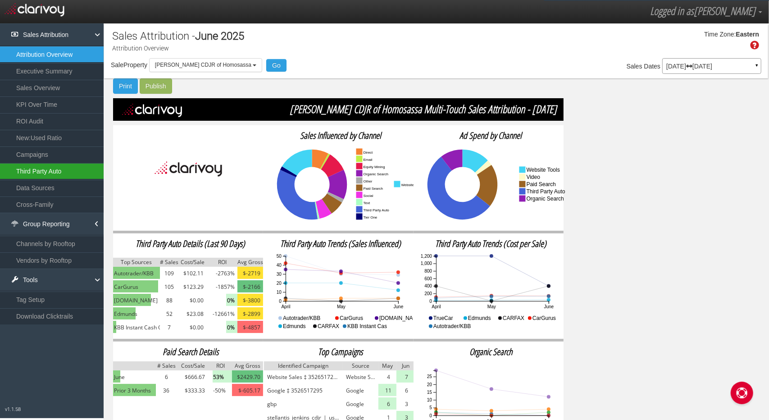
click at [58, 168] on link "Third Party Auto" at bounding box center [52, 171] width 104 height 16
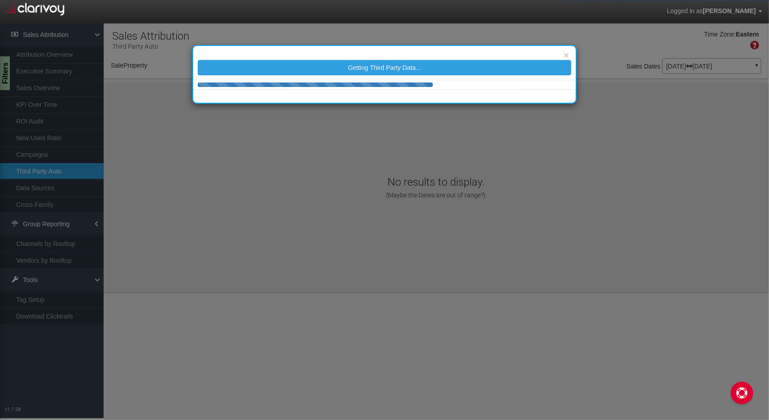
select select "object:1769"
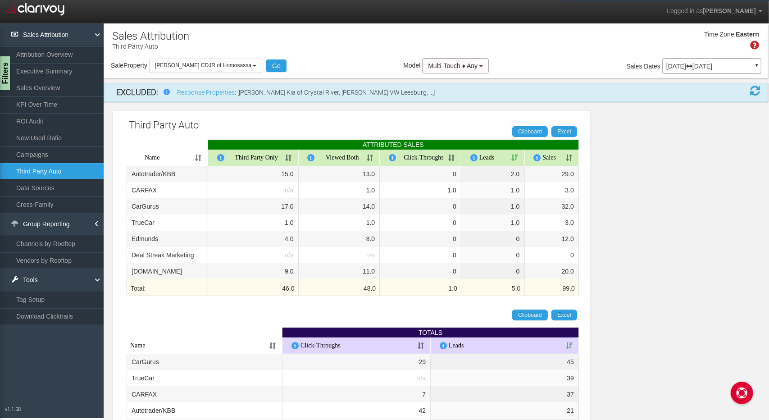
click at [710, 69] on p "[DATE] [DATE]" at bounding box center [711, 66] width 91 height 6
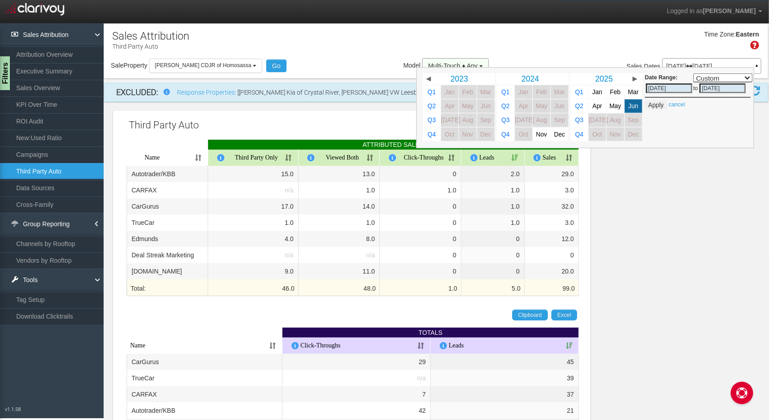
click at [428, 63] on span "Multi-Touch ♦ Any" at bounding box center [453, 65] width 50 height 7
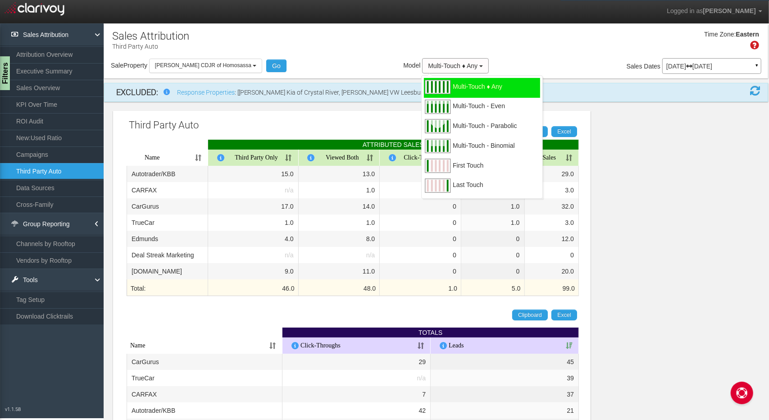
click at [271, 42] on div "Time Zone: Eastern" at bounding box center [436, 43] width 664 height 29
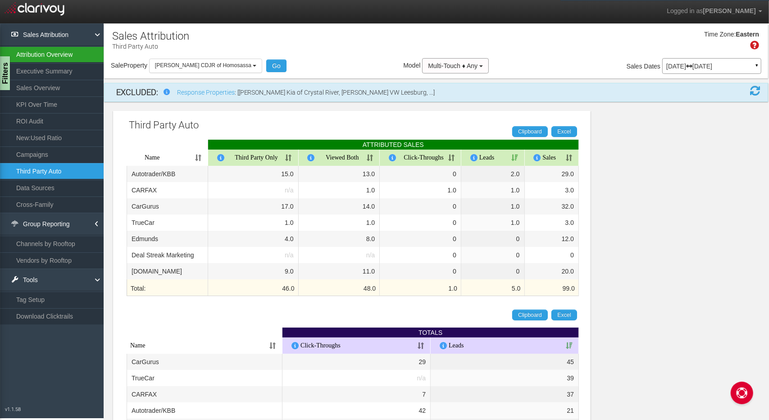
click at [45, 56] on link "Attribution Overview" at bounding box center [52, 54] width 104 height 16
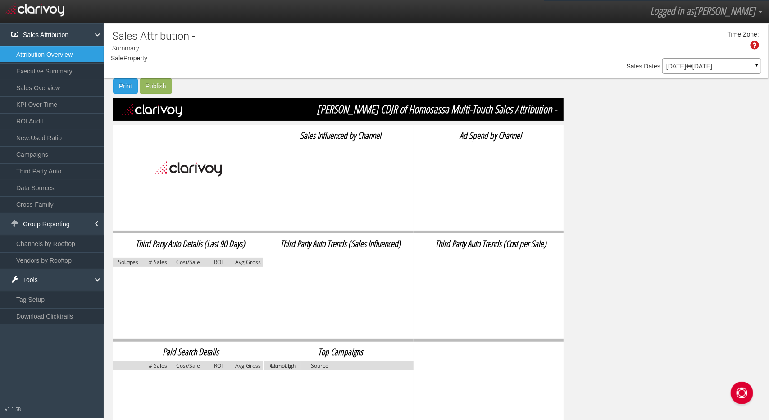
select select "object:1819"
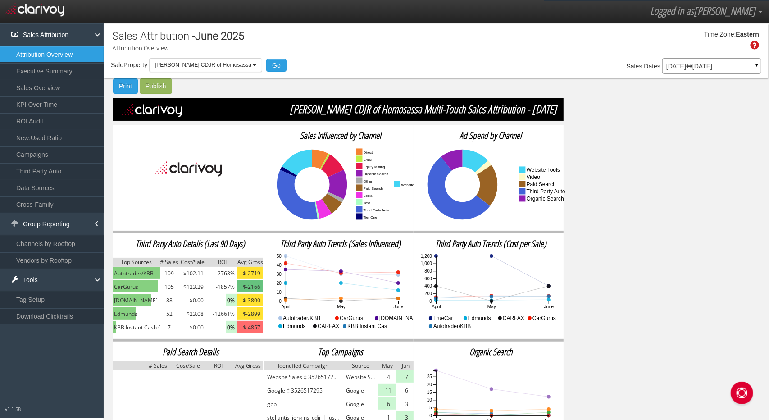
click at [688, 67] on p "[DATE] [DATE]" at bounding box center [711, 66] width 91 height 6
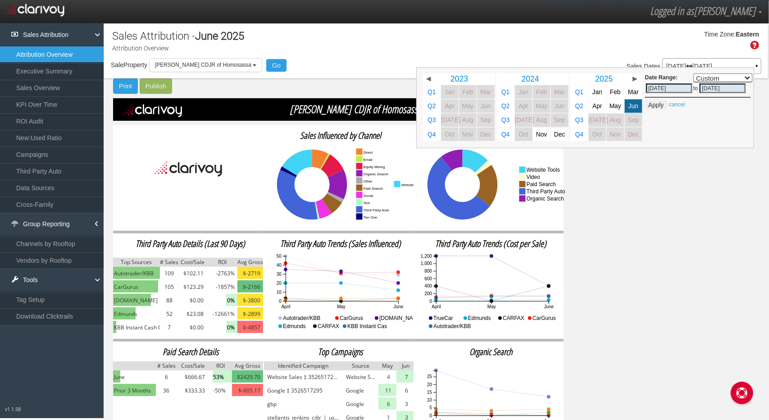
click at [656, 172] on div "Sales Attribution - [DATE] Attribution Overview Time Zone: Eastern Sale Propert…" at bounding box center [435, 240] width 665 height 434
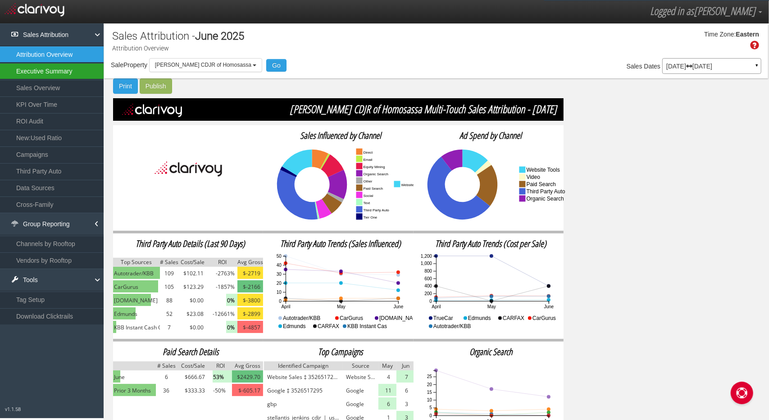
drag, startPoint x: 54, startPoint y: 71, endPoint x: 54, endPoint y: 66, distance: 5.0
click at [54, 68] on link "Executive Summary" at bounding box center [52, 71] width 104 height 16
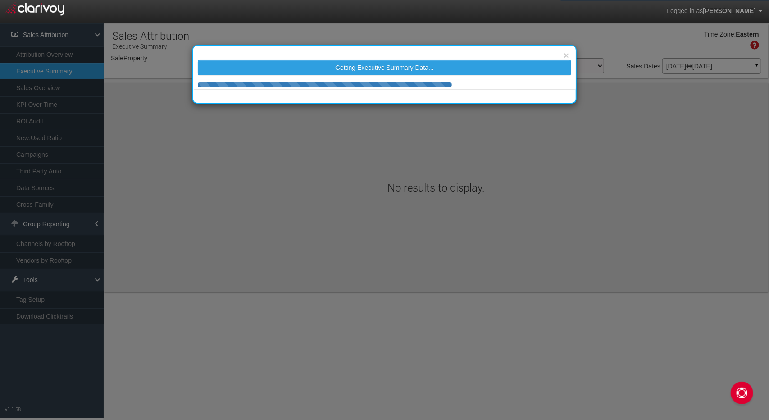
select select "object:1893"
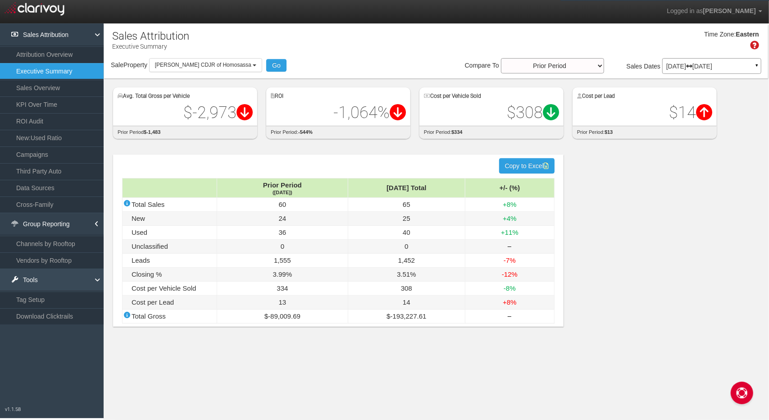
click at [31, 277] on link "Tools" at bounding box center [52, 279] width 104 height 23
click at [59, 309] on link "Download Clicktrails" at bounding box center [52, 316] width 104 height 16
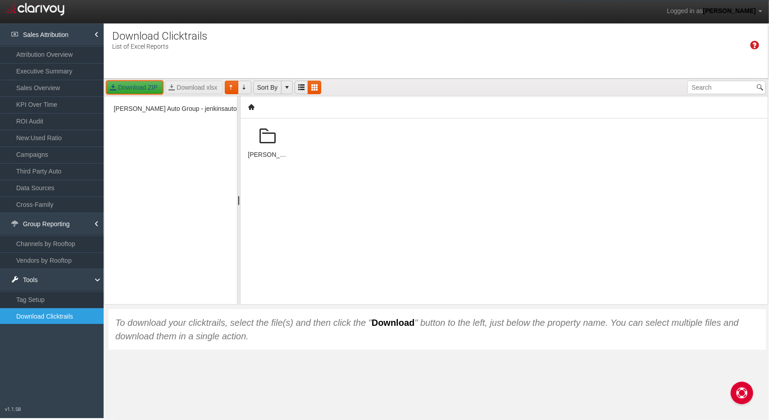
click at [204, 86] on div "Download ZIP Download xlsx Sort By" at bounding box center [435, 88] width 663 height 18
click at [265, 140] on span at bounding box center [268, 137] width 22 height 22
click at [199, 86] on div "Download ZIP Download xlsx Sort By" at bounding box center [435, 88] width 663 height 18
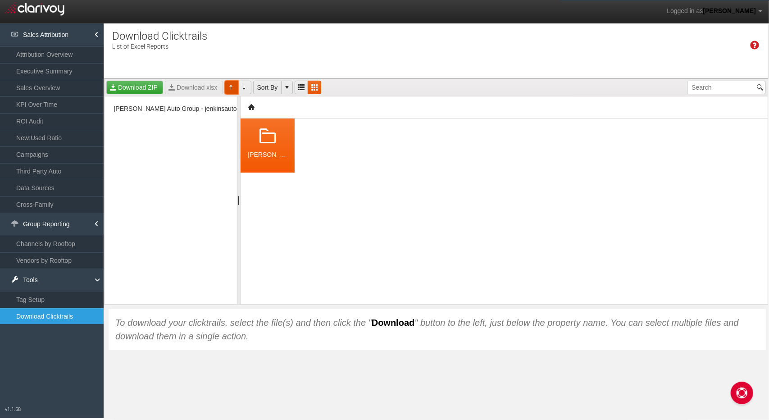
click at [229, 86] on link "Sort Direction Ascending" at bounding box center [232, 88] width 14 height 14
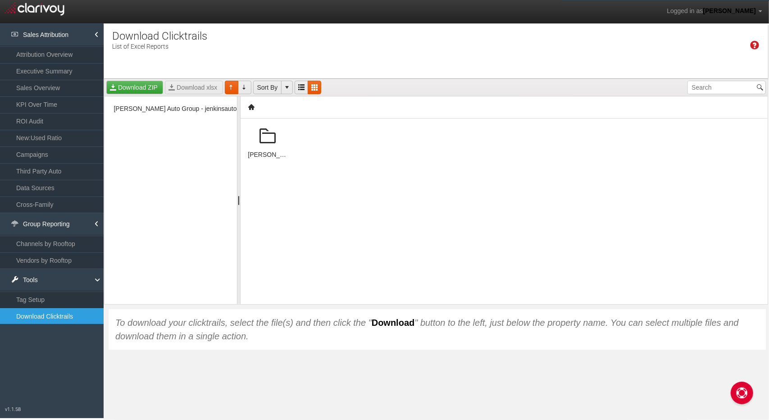
click at [276, 135] on span at bounding box center [268, 137] width 22 height 22
